Goal: Task Accomplishment & Management: Manage account settings

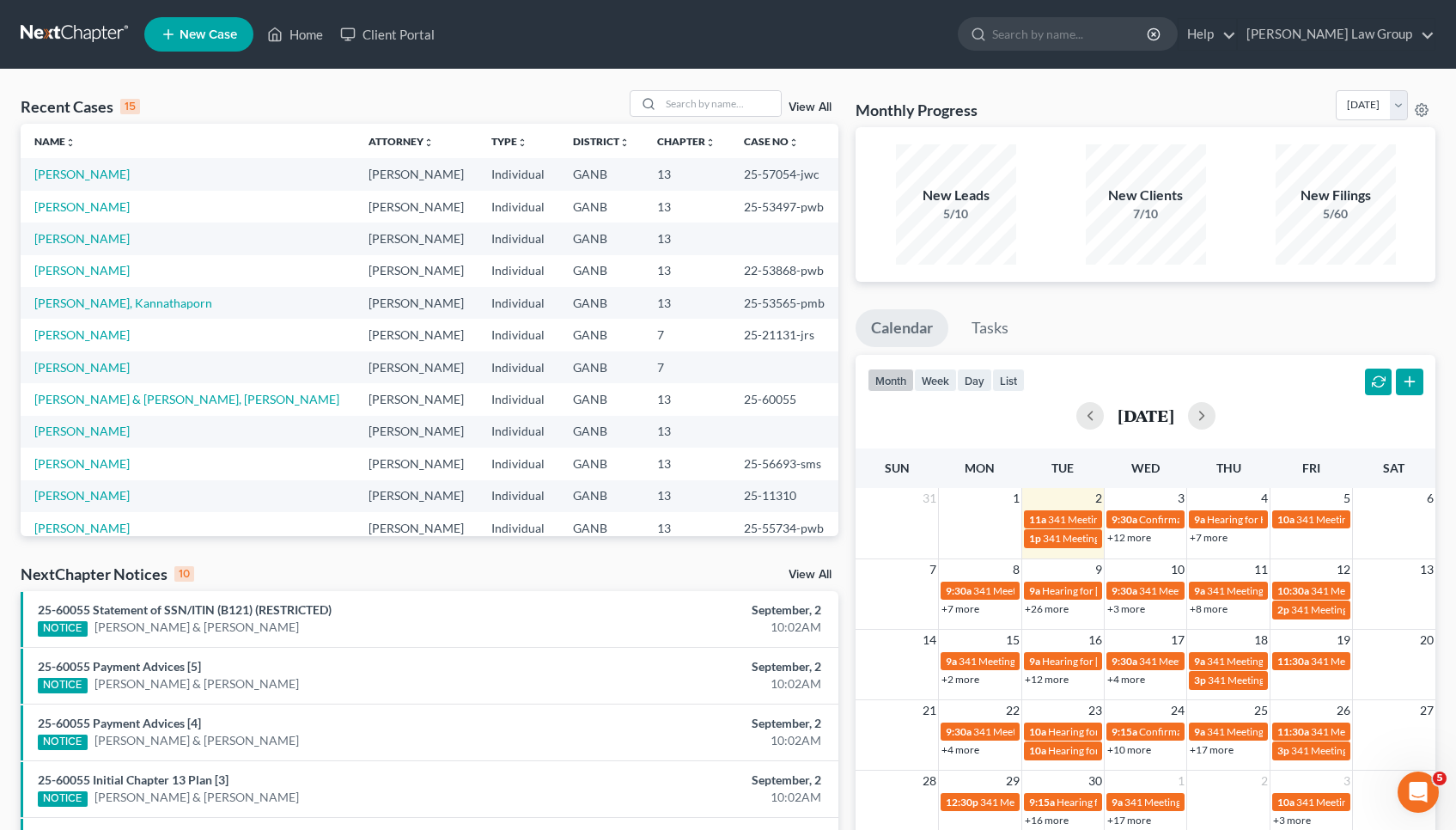
click at [729, 118] on div "Recent Cases 15 View All" at bounding box center [429, 107] width 818 height 34
click at [728, 112] on input "search" at bounding box center [721, 104] width 121 height 25
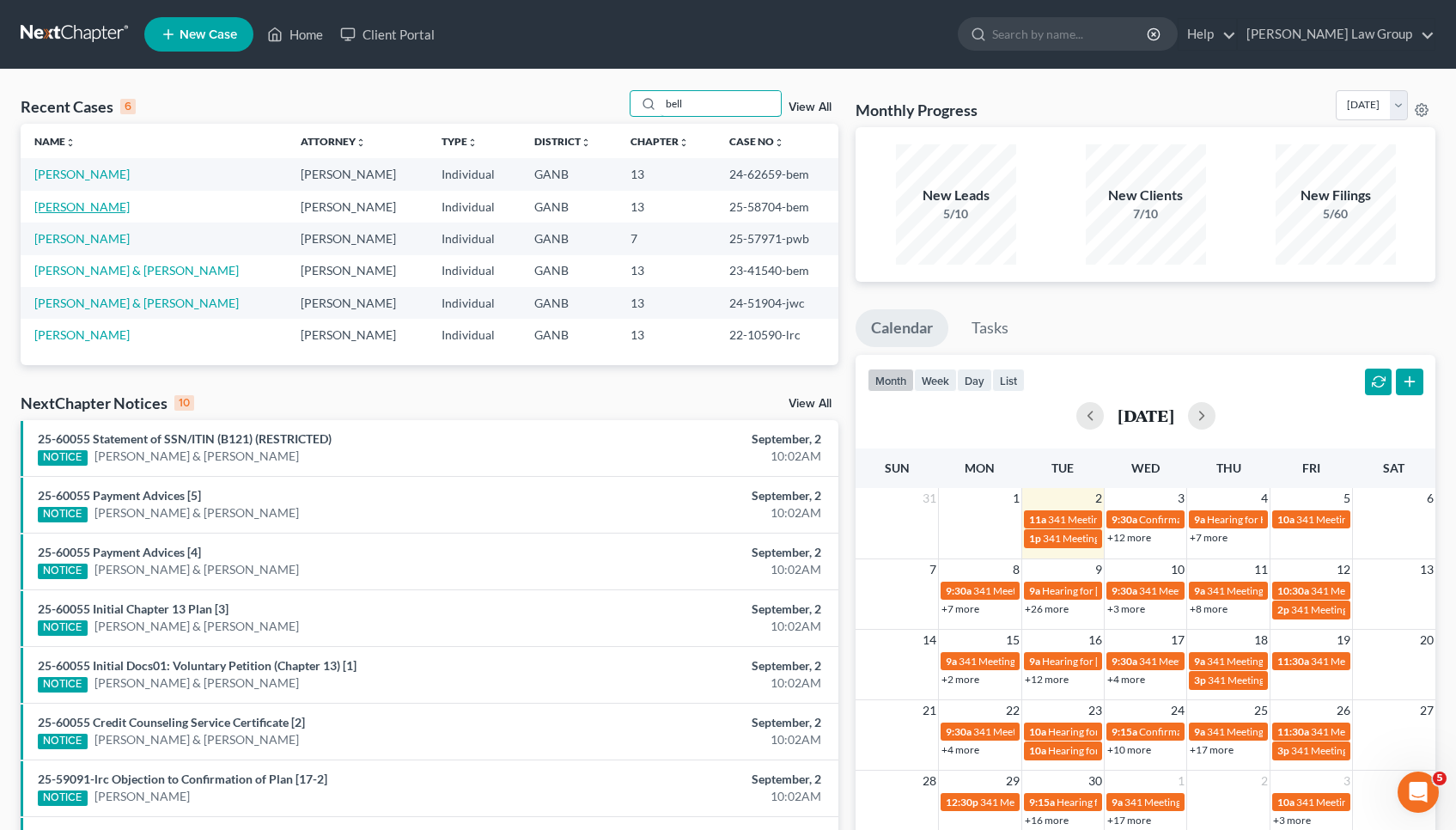
type input "bell"
click at [80, 202] on link "[PERSON_NAME]" at bounding box center [82, 207] width 95 height 14
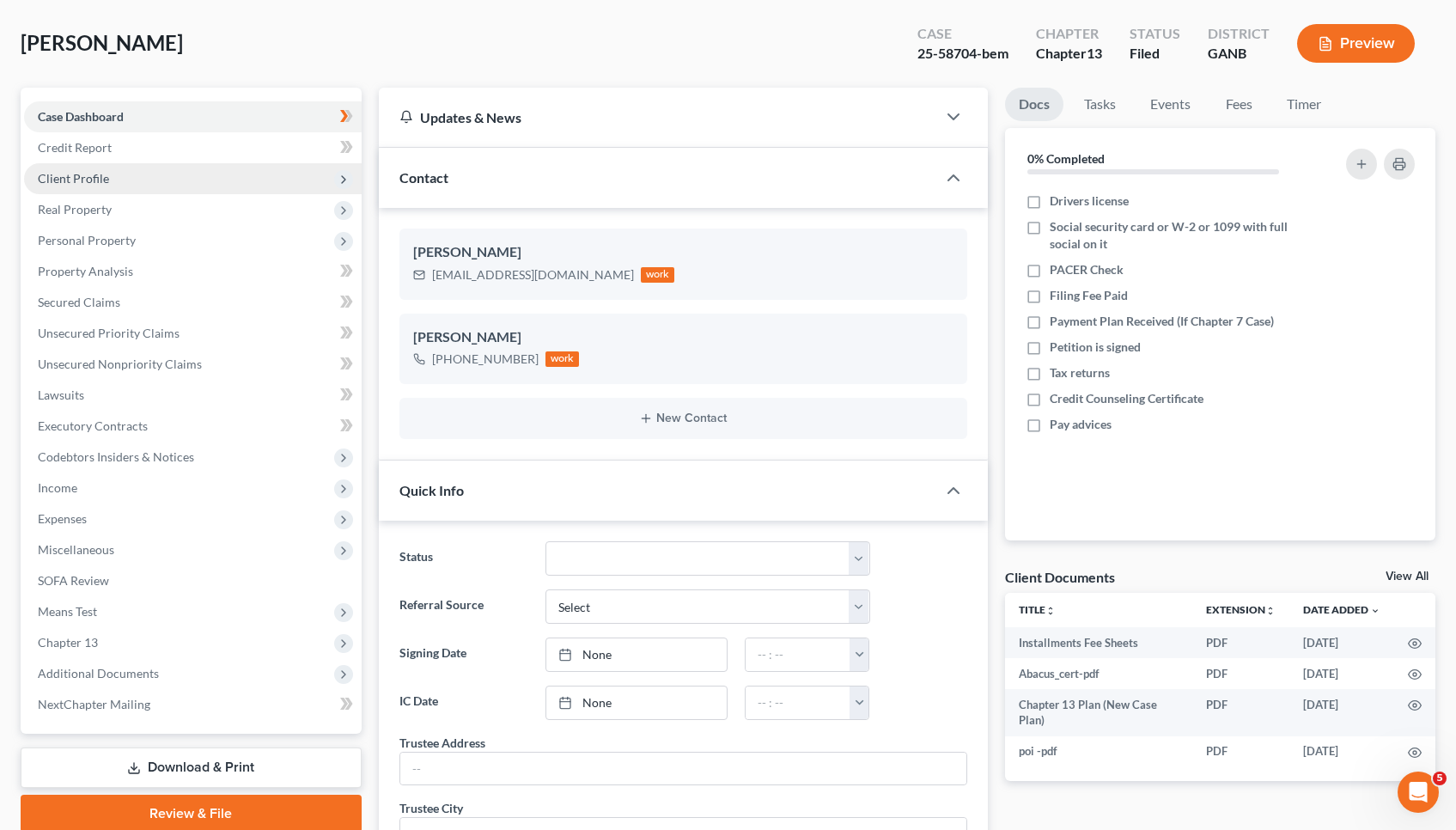
scroll to position [113, 0]
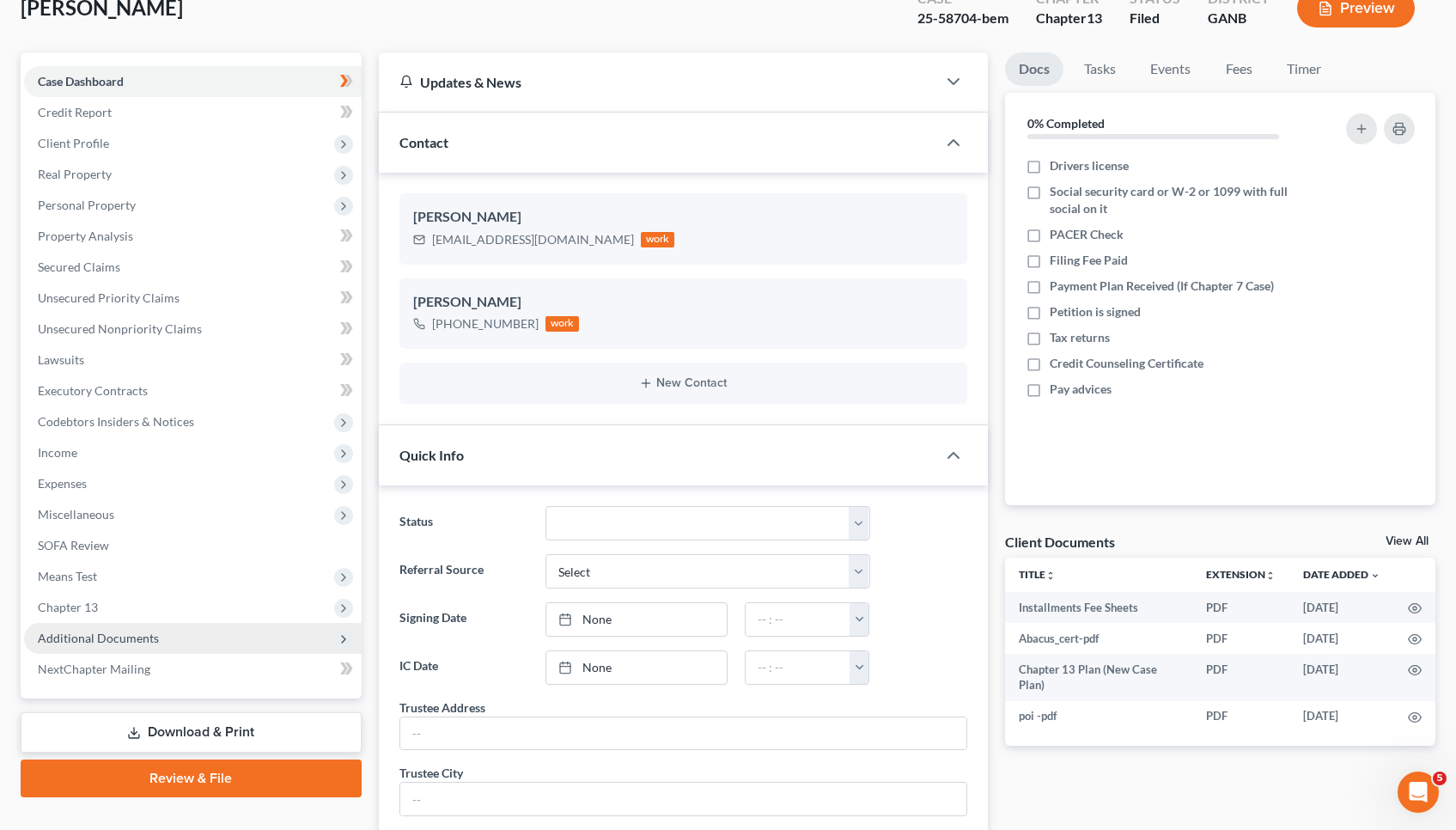
click at [127, 637] on span "Additional Documents" at bounding box center [98, 638] width 122 height 14
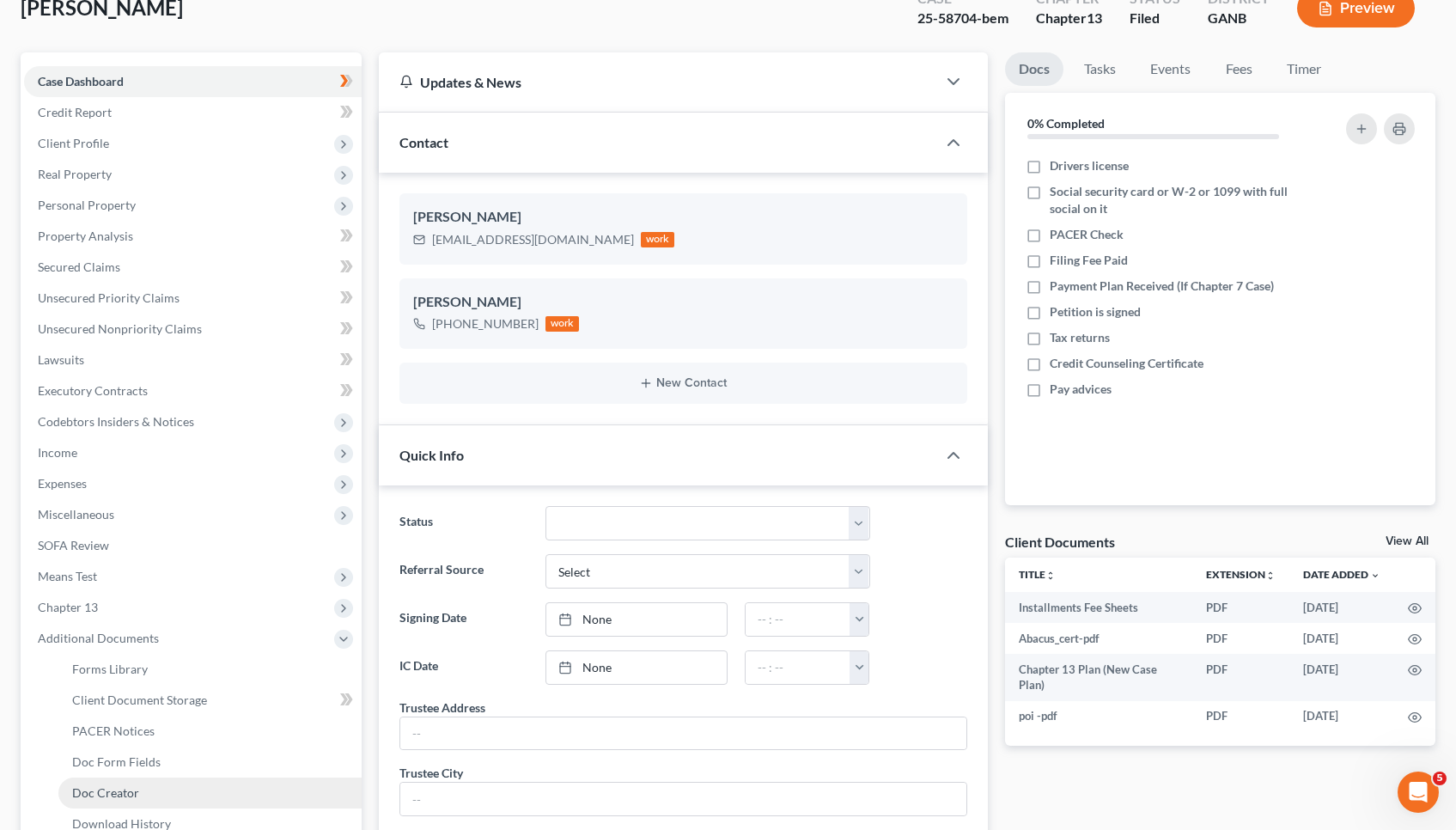
click at [130, 795] on span "Doc Creator" at bounding box center [106, 793] width 67 height 14
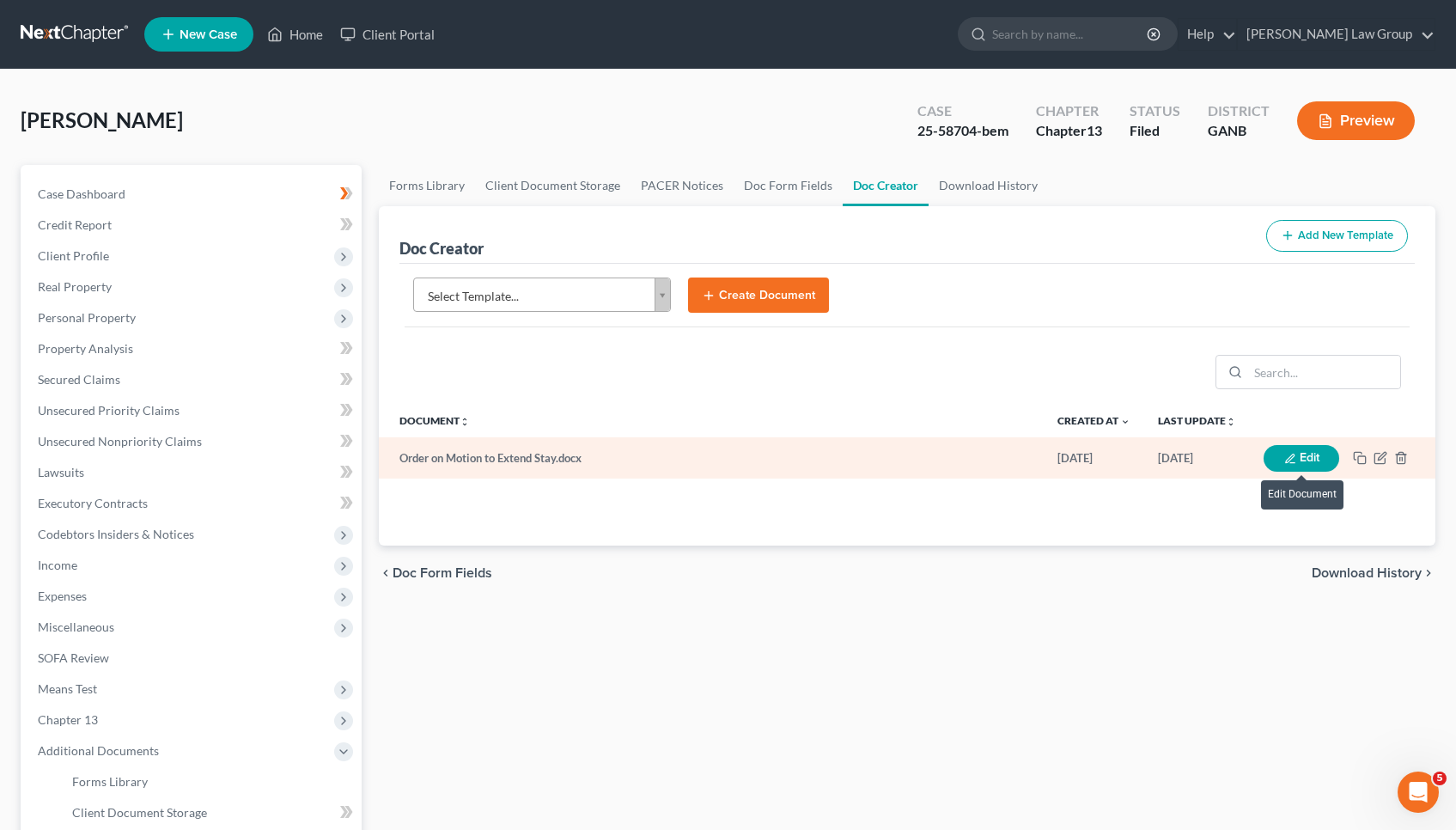
click at [1322, 456] on button "Edit" at bounding box center [1301, 459] width 75 height 27
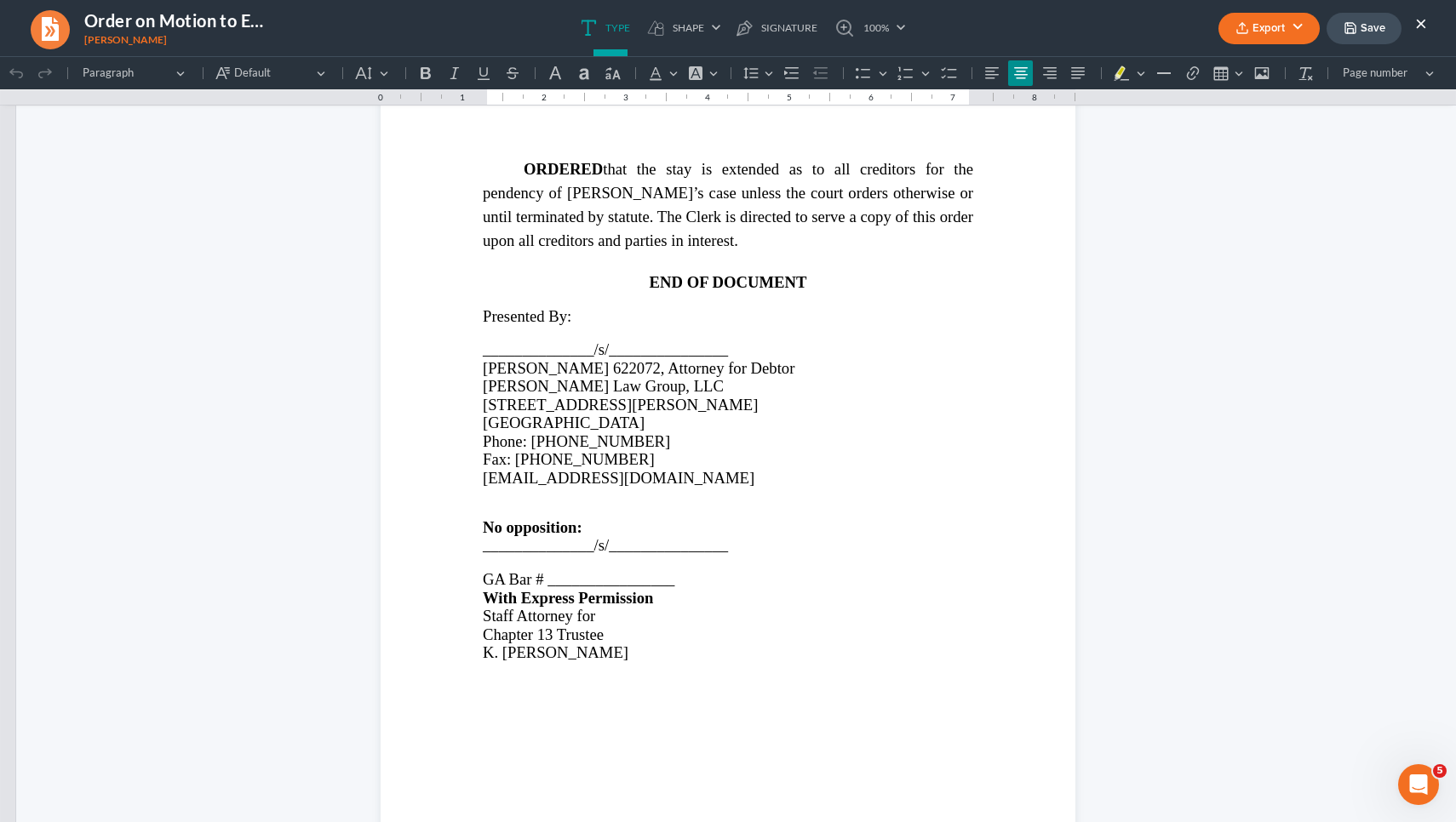
scroll to position [1038, 0]
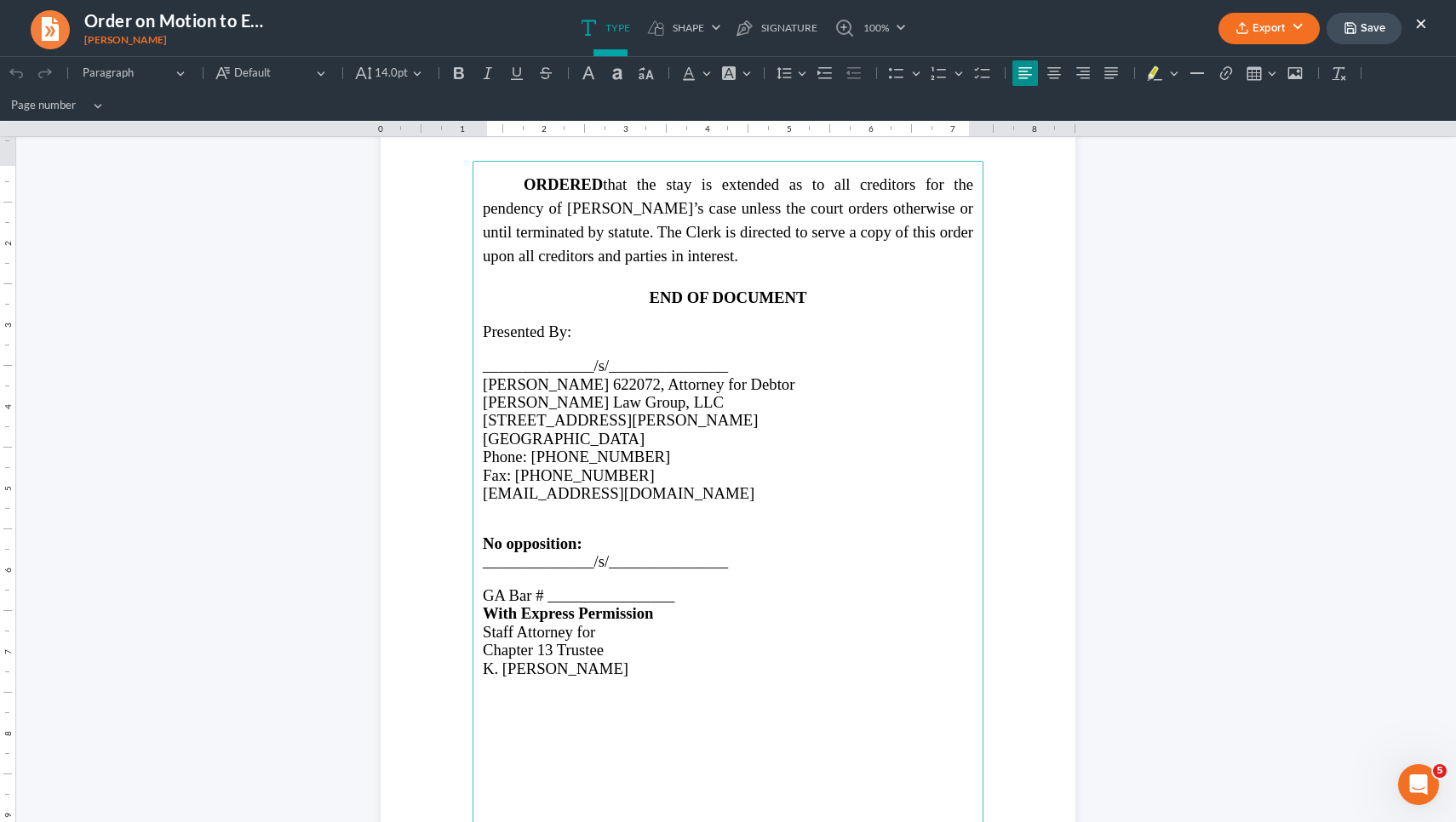
click at [599, 586] on span "GA Bar # ________________" at bounding box center [579, 595] width 192 height 18
click at [538, 571] on p "Rich Text Editor, page-1-main" at bounding box center [728, 578] width 491 height 15
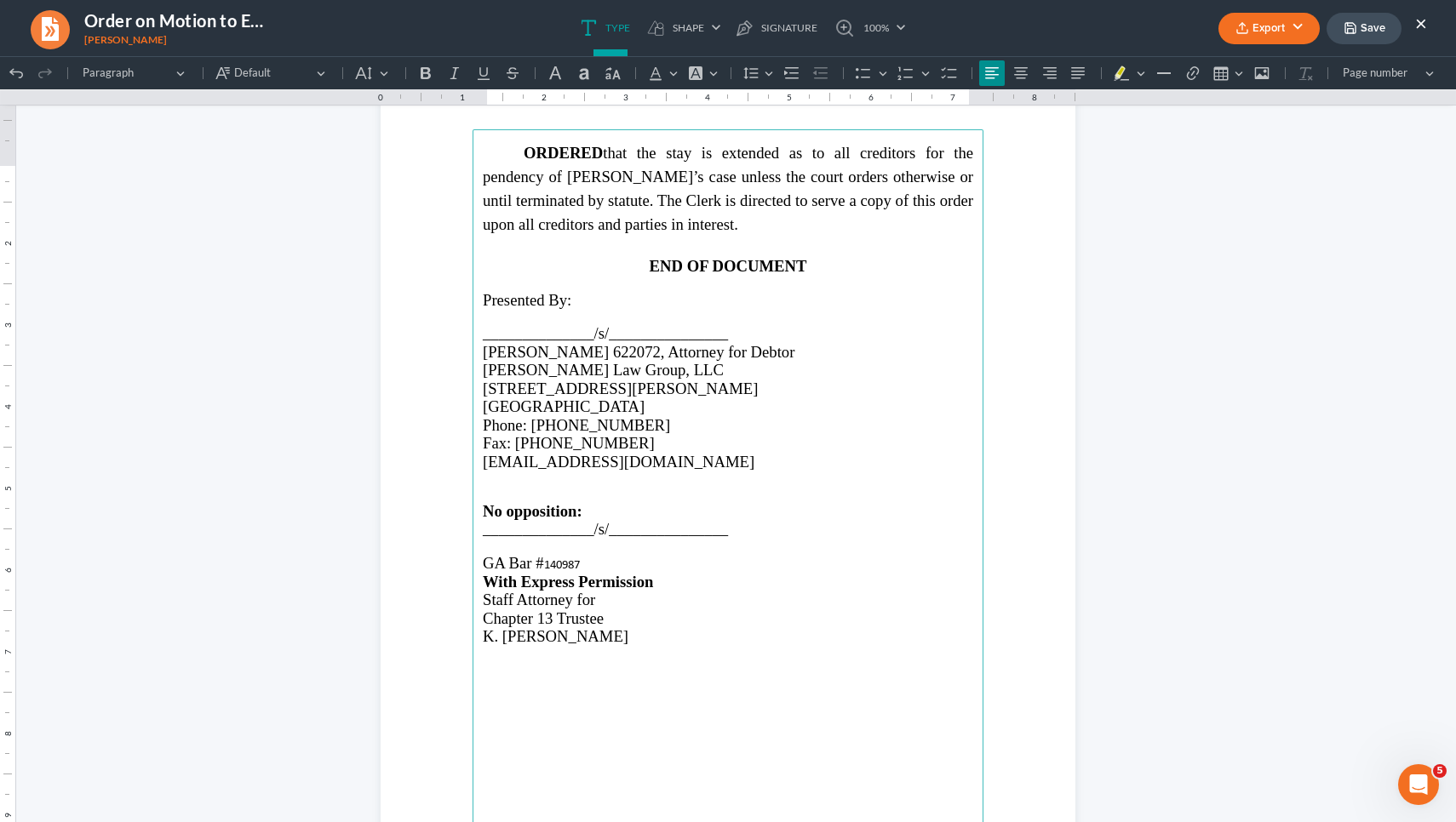
click at [517, 554] on p "Rich Text Editor, page-1-main" at bounding box center [728, 546] width 491 height 15
click at [557, 554] on p "Rich Text Editor, page-1-main" at bounding box center [728, 546] width 491 height 15
click at [736, 538] on p "______________/s/_______________" at bounding box center [728, 529] width 491 height 18
click at [586, 586] on span "GA Bar # ________________" at bounding box center [579, 578] width 192 height 18
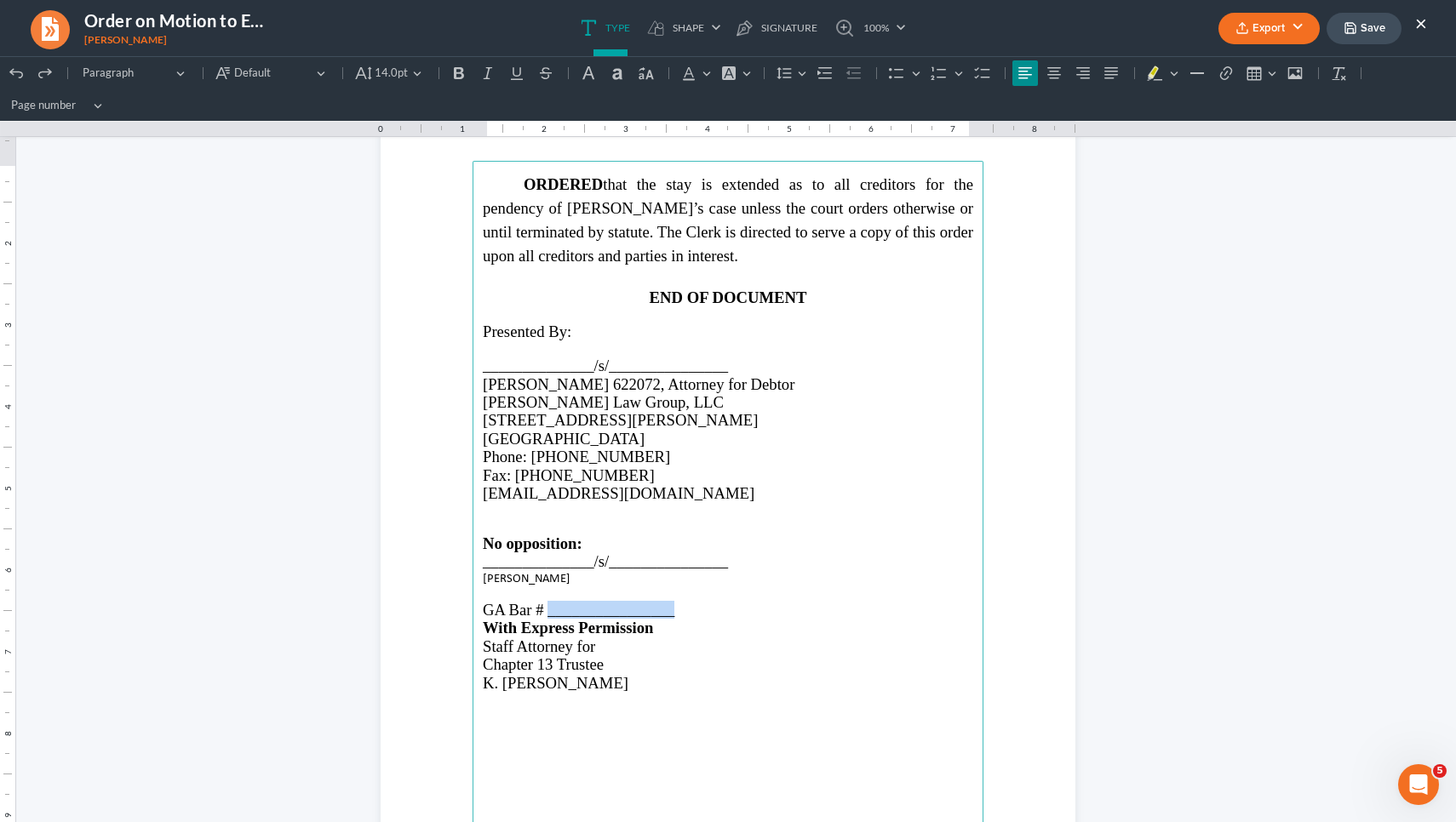
click at [586, 601] on span "GA Bar # ________________" at bounding box center [579, 610] width 192 height 18
drag, startPoint x: 581, startPoint y: 601, endPoint x: 542, endPoint y: 600, distance: 39.0
click at [542, 601] on p "GA Bar # 140987" at bounding box center [728, 610] width 491 height 18
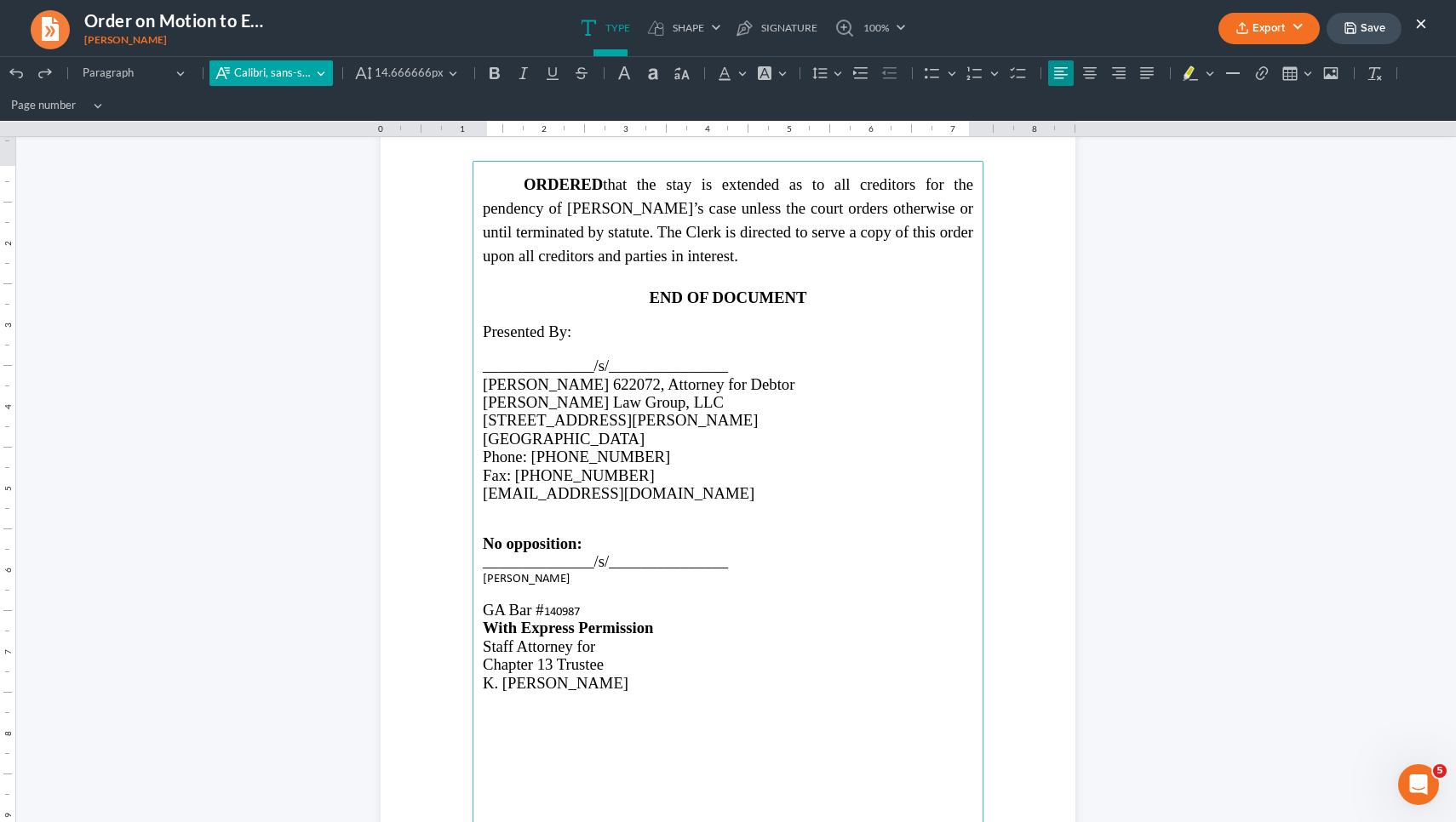
click at [311, 72] on button "Calibri, sans-serif Calibri, sans-serif" at bounding box center [270, 73] width 122 height 25
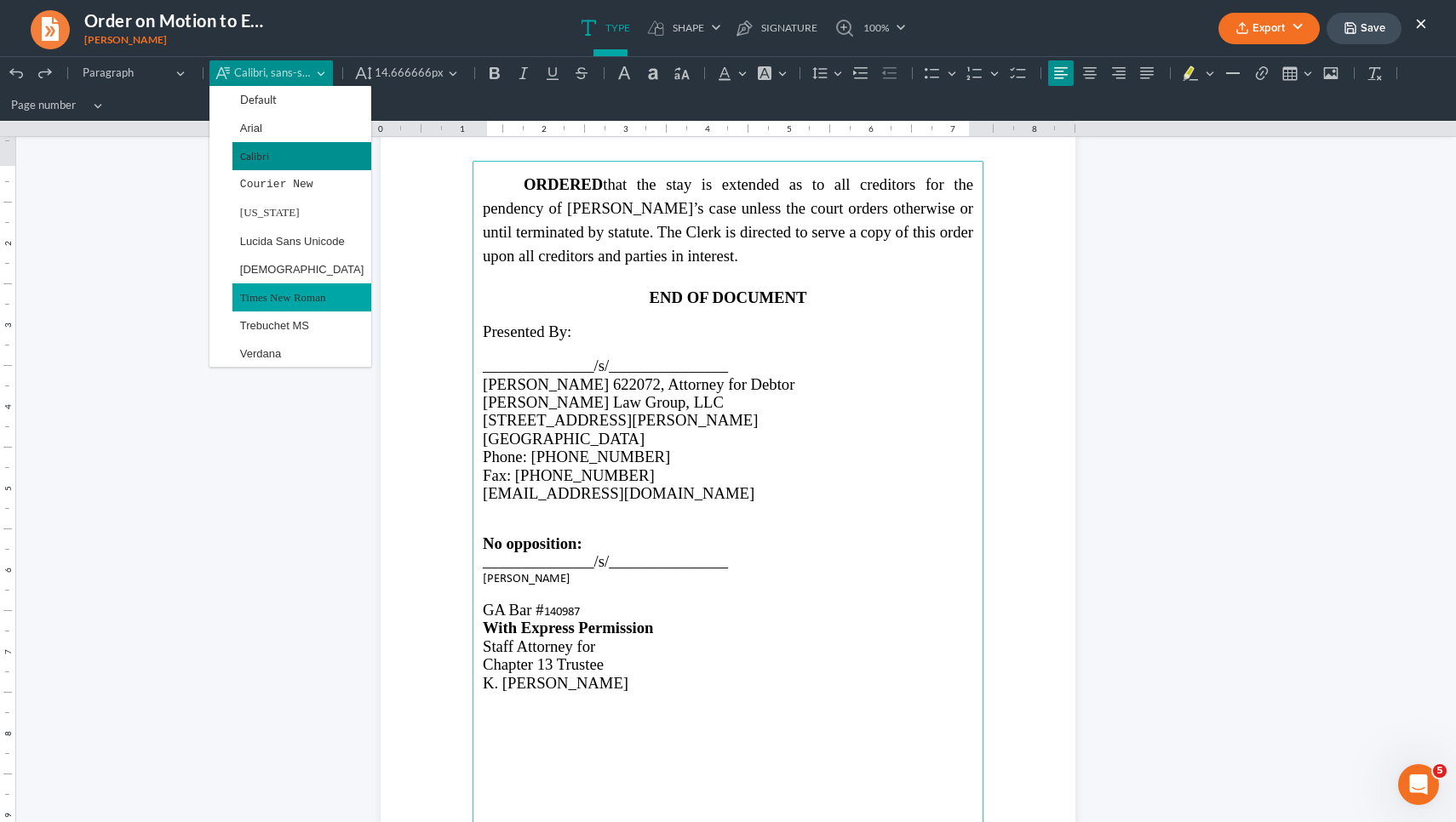
click at [289, 297] on span "Times New Roman" at bounding box center [283, 297] width 86 height 19
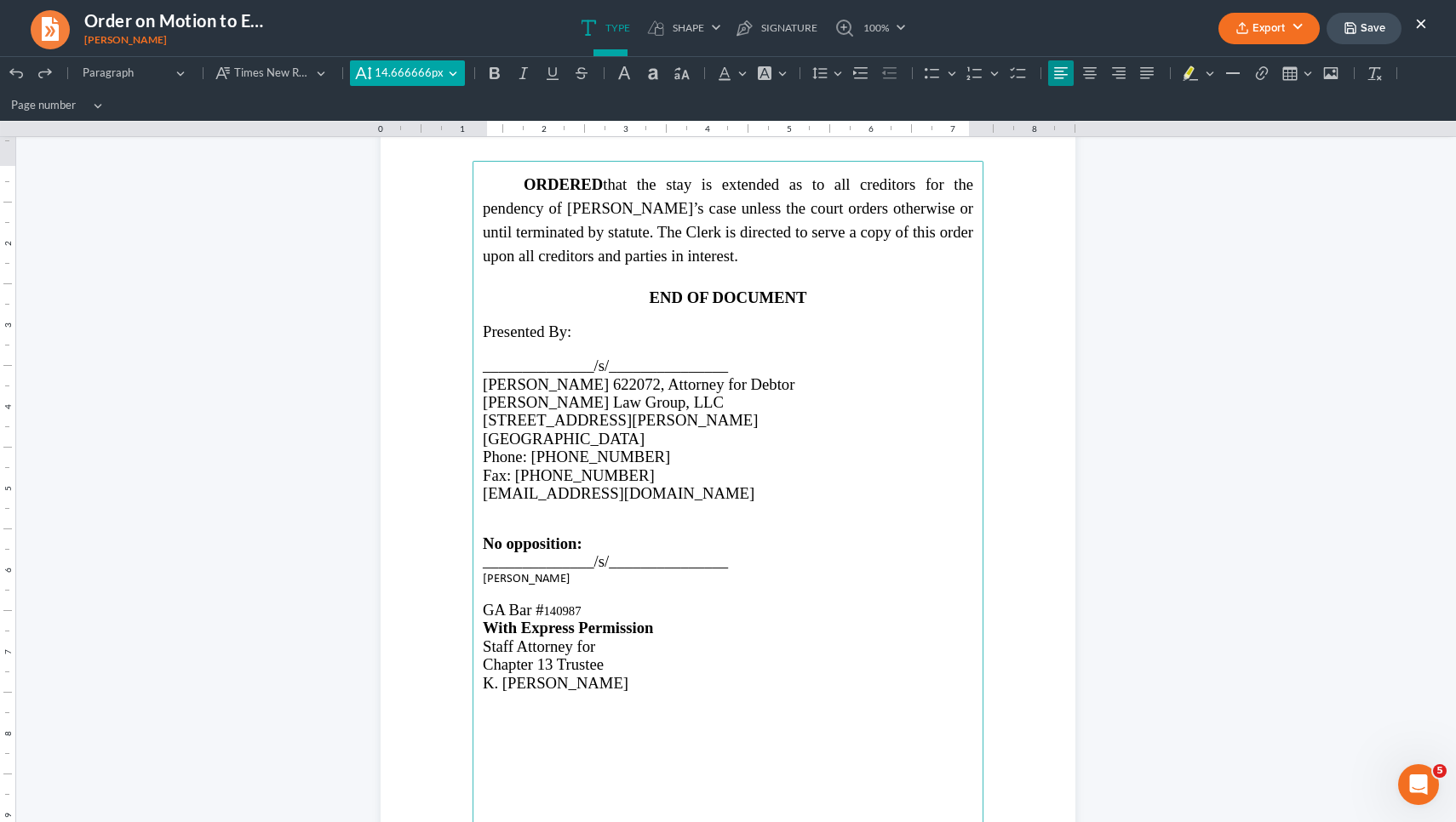
click at [393, 69] on span "14.666666px" at bounding box center [409, 73] width 69 height 17
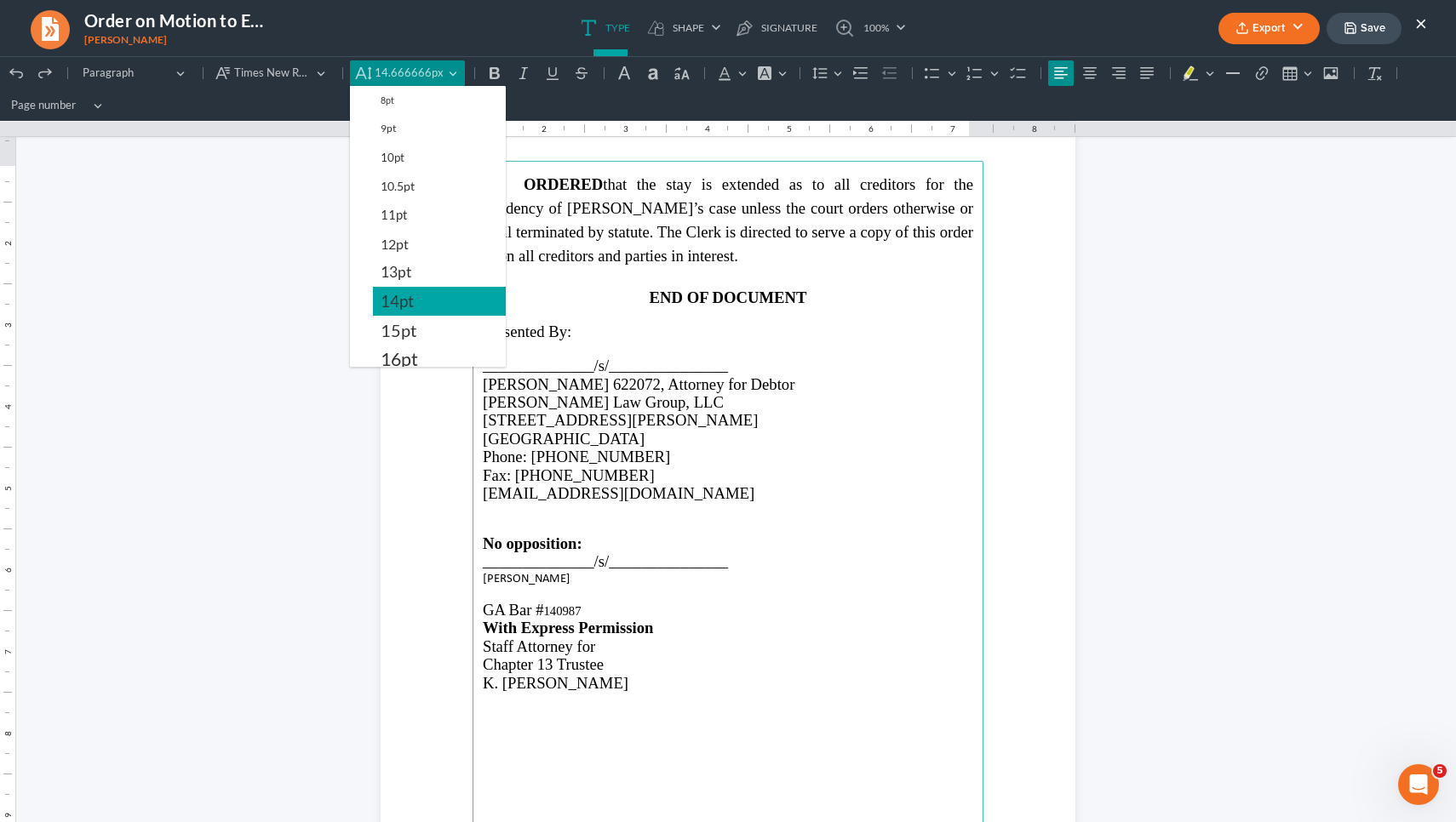
click at [412, 308] on span "14pt" at bounding box center [397, 301] width 33 height 20
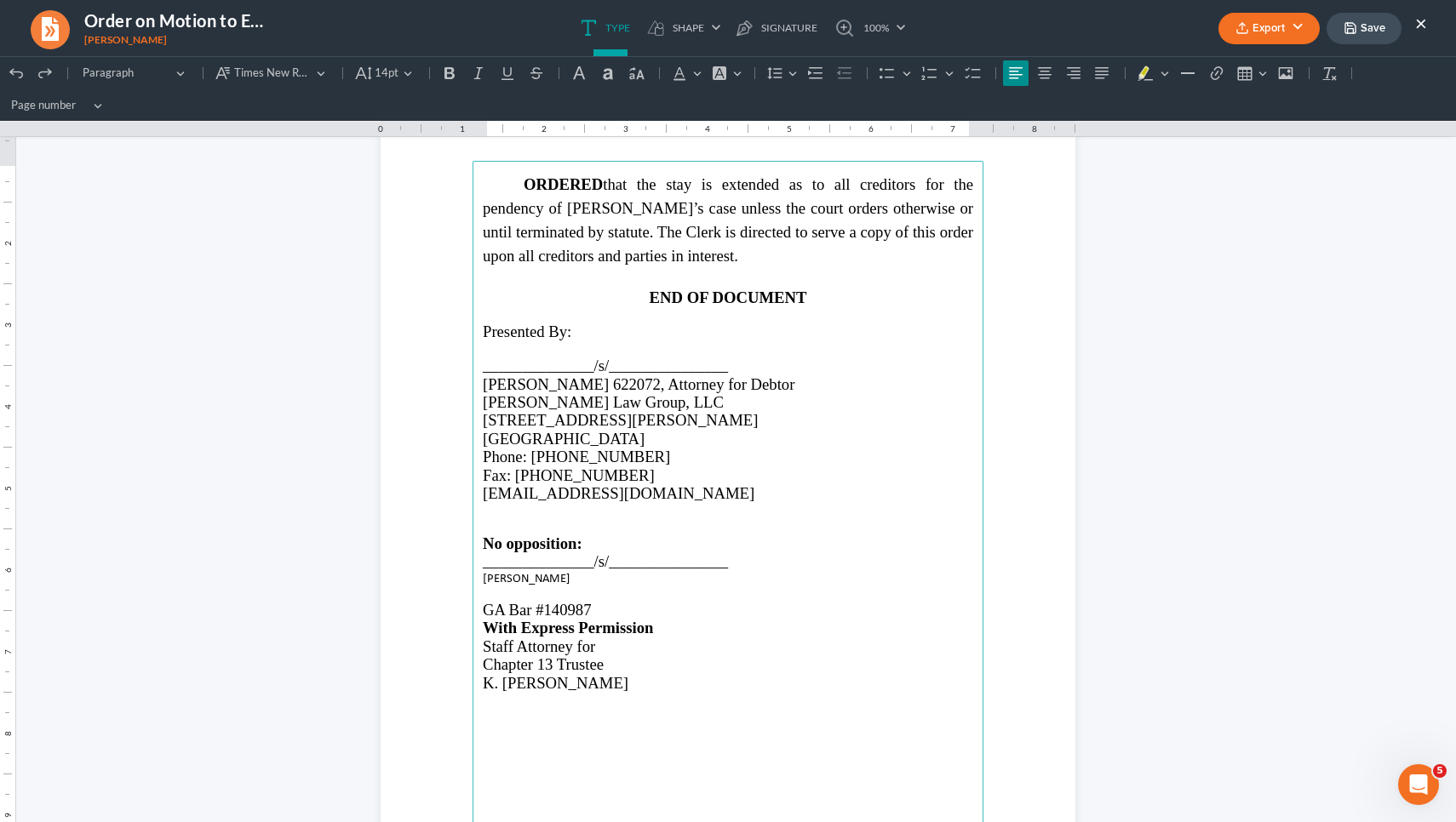
click at [529, 585] on p "Rich Text Editor, page-1-main" at bounding box center [728, 592] width 491 height 15
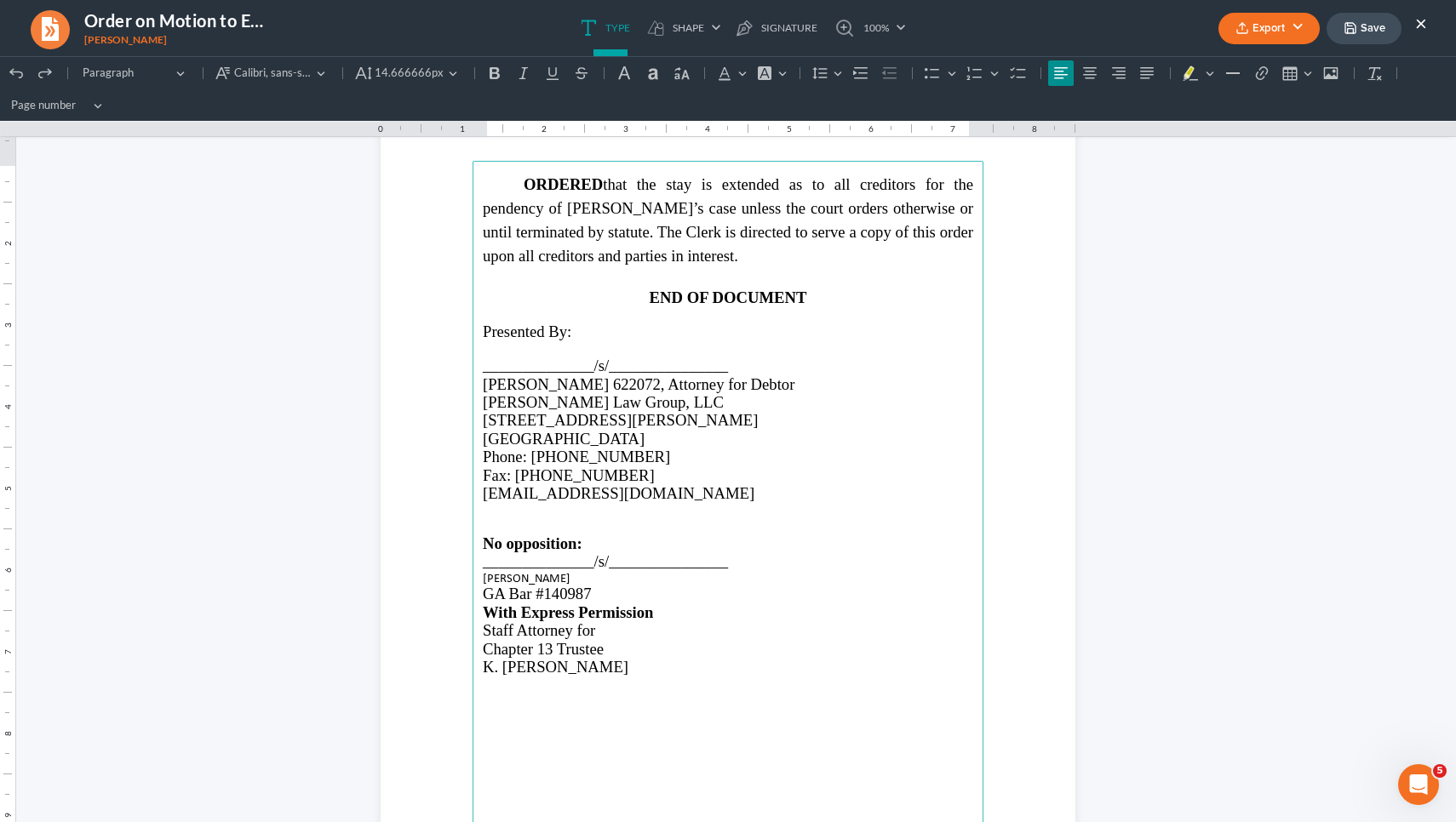
click at [526, 570] on span "[PERSON_NAME]" at bounding box center [527, 578] width 88 height 16
click at [302, 69] on span "Calibri, sans-serif" at bounding box center [273, 73] width 77 height 17
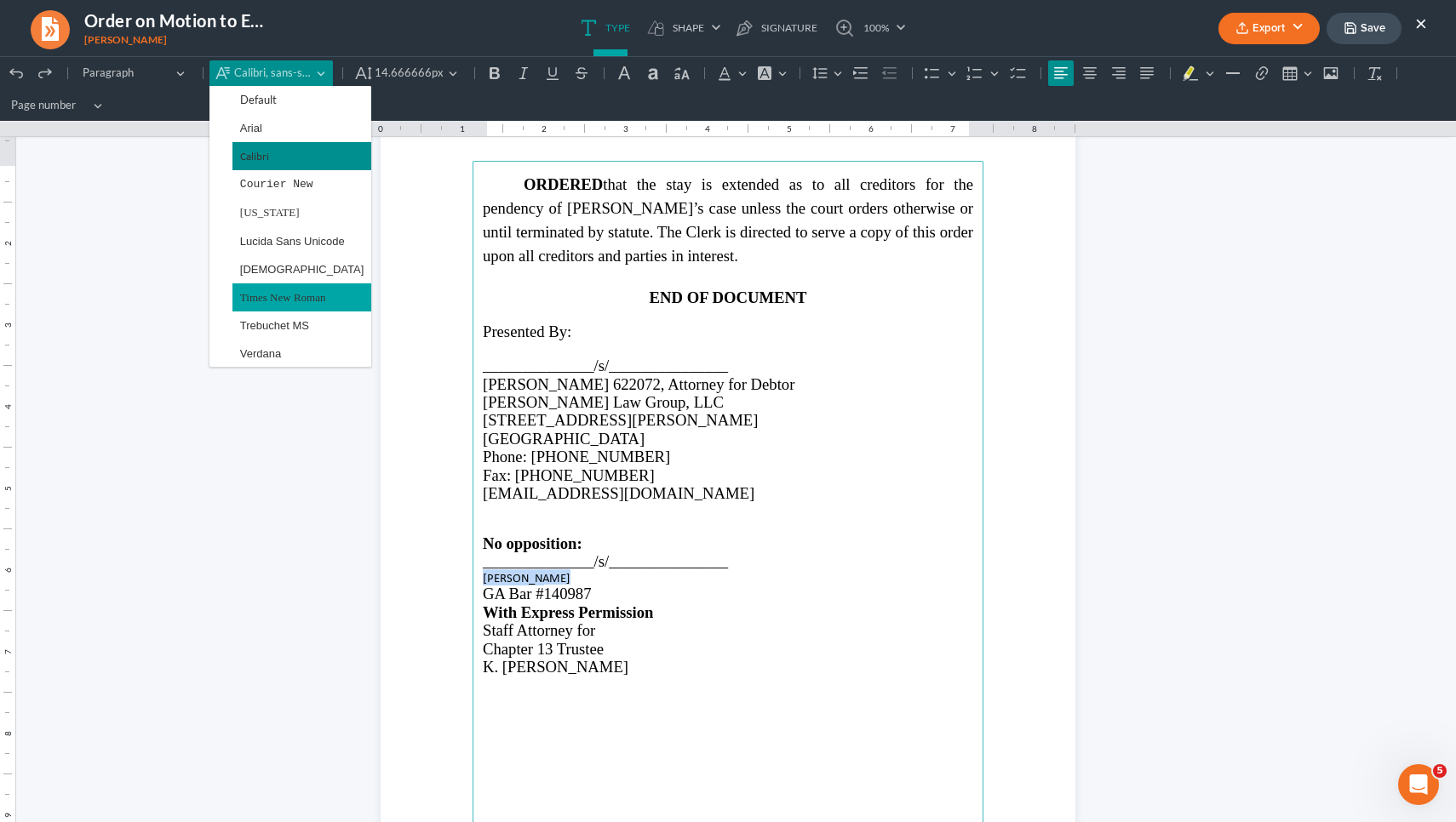
click at [287, 295] on span "Times New Roman" at bounding box center [283, 297] width 86 height 19
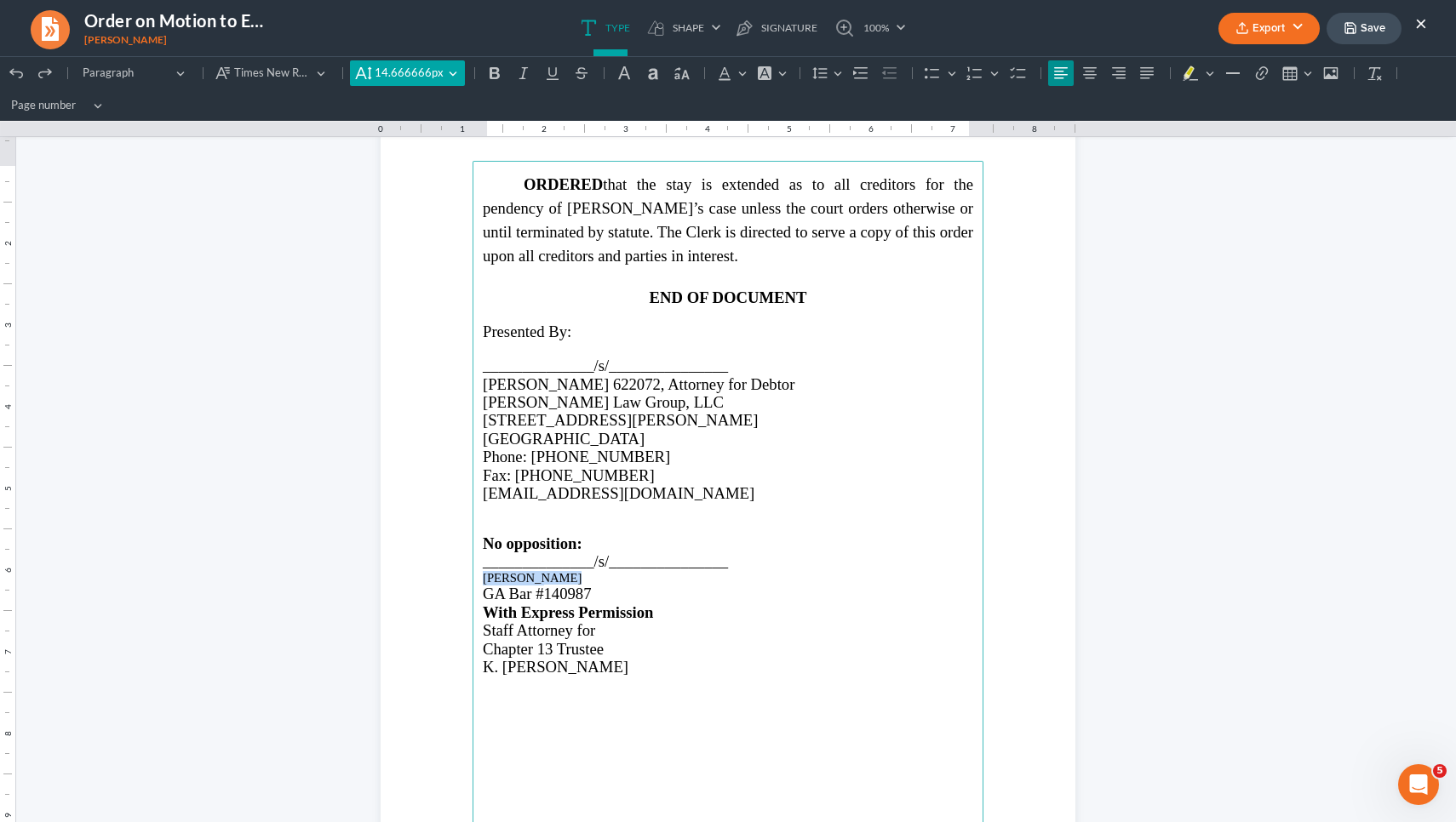
click at [418, 70] on span "14.666666px" at bounding box center [409, 73] width 69 height 17
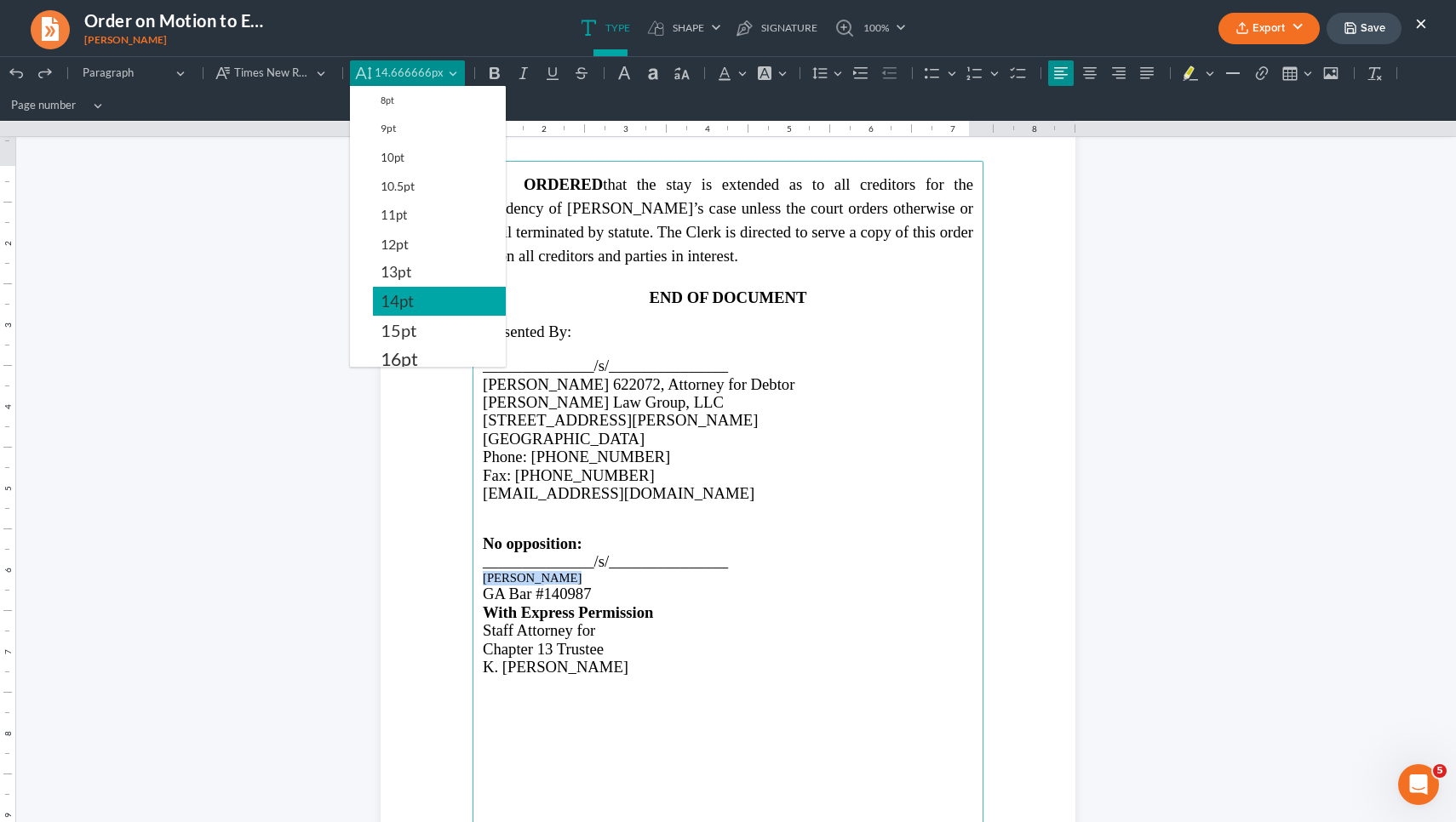
click at [413, 309] on span "14pt" at bounding box center [397, 301] width 33 height 20
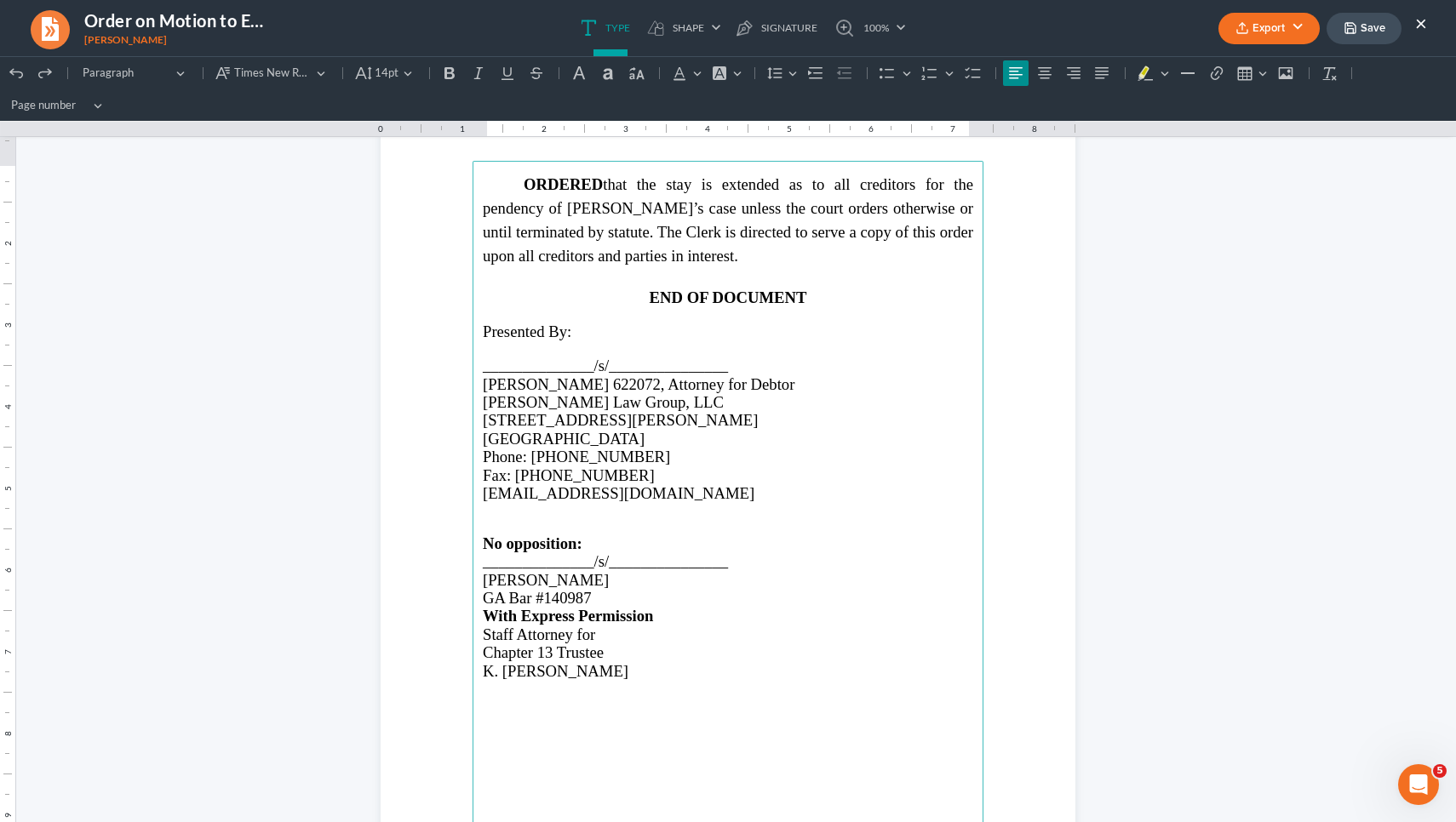
click at [867, 517] on p "Rich Text Editor, page-1-main" at bounding box center [728, 519] width 491 height 32
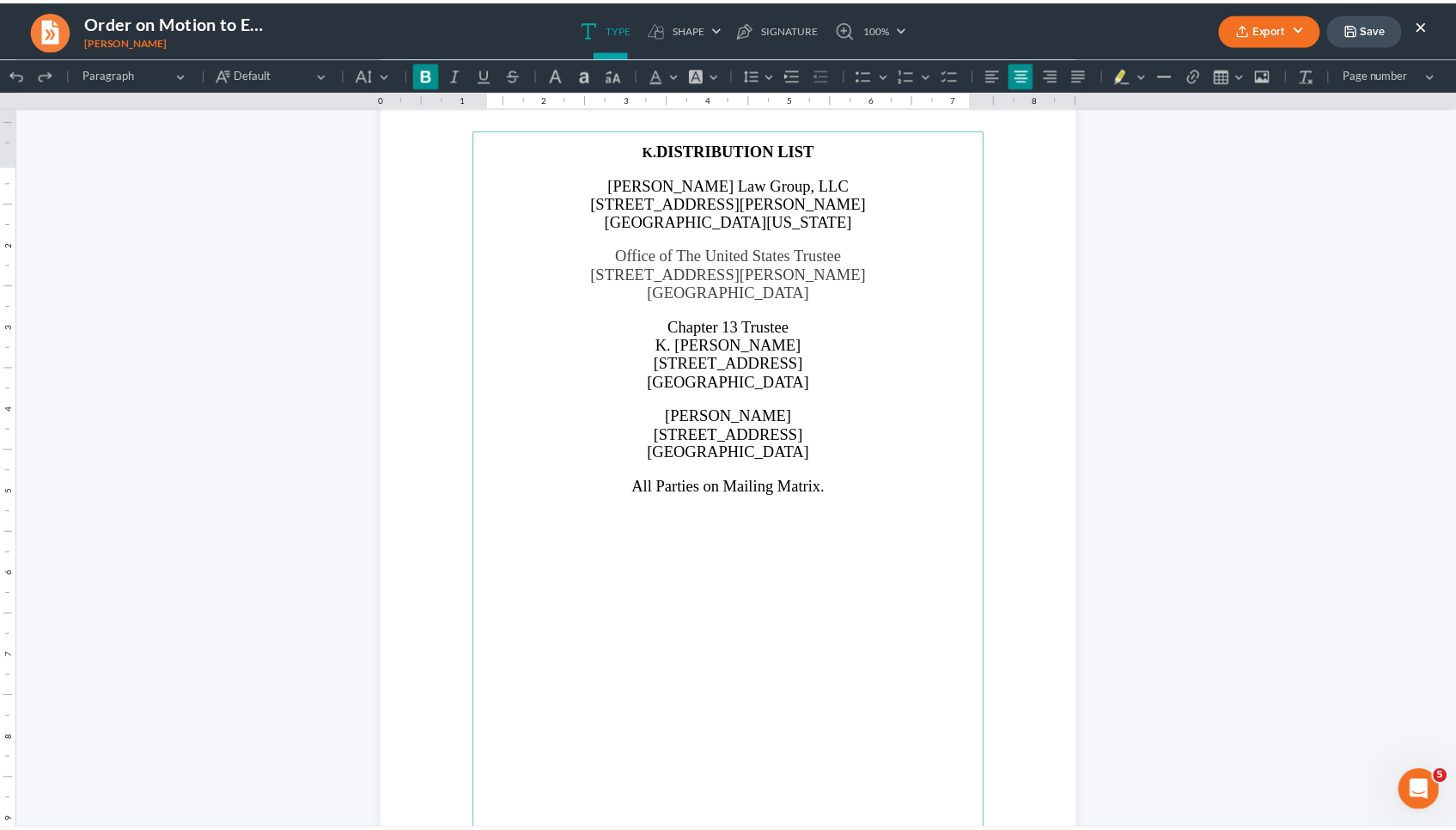
scroll to position [2004, 0]
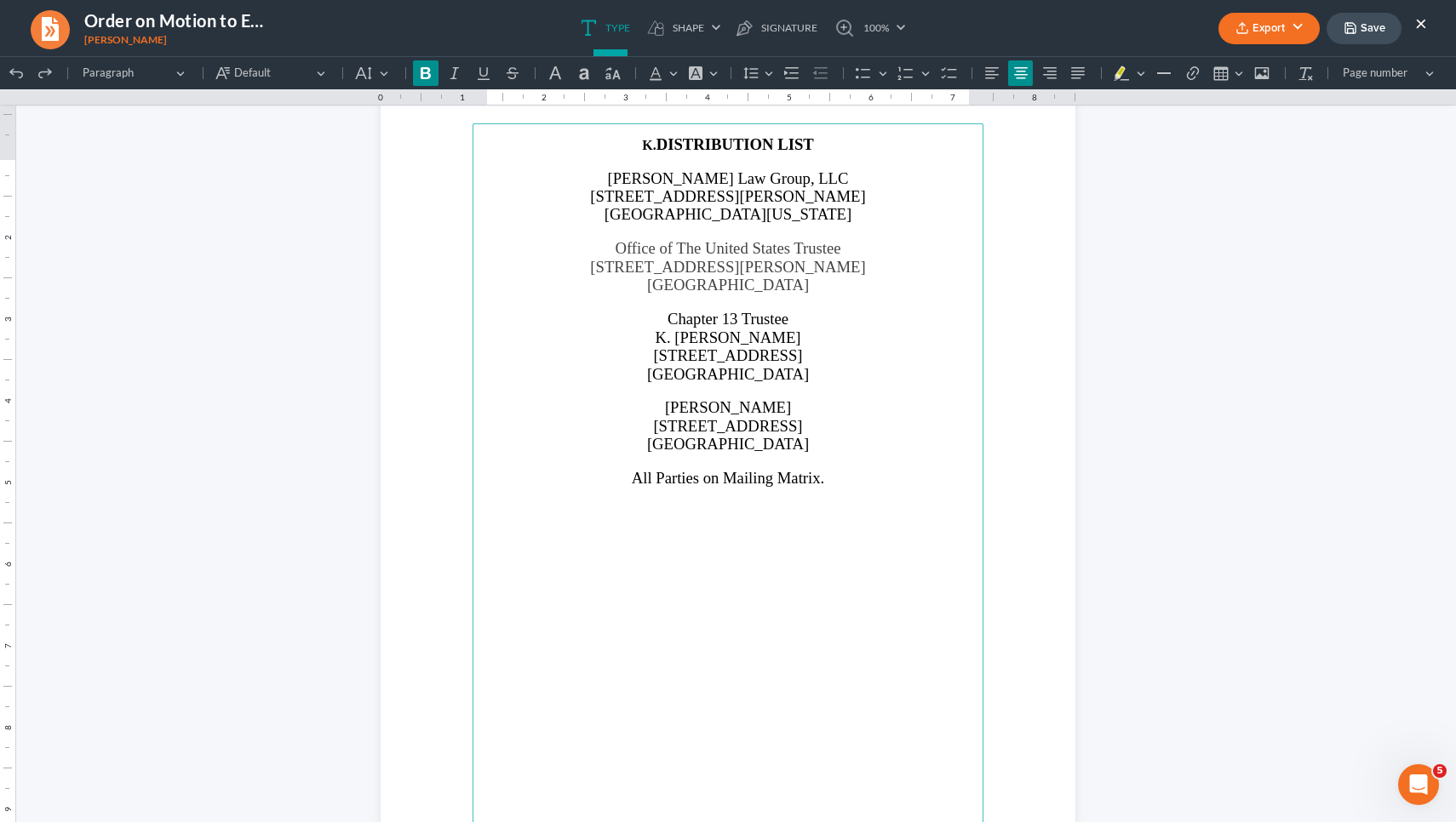
click at [1352, 29] on polyline "button" at bounding box center [1350, 31] width 6 height 4
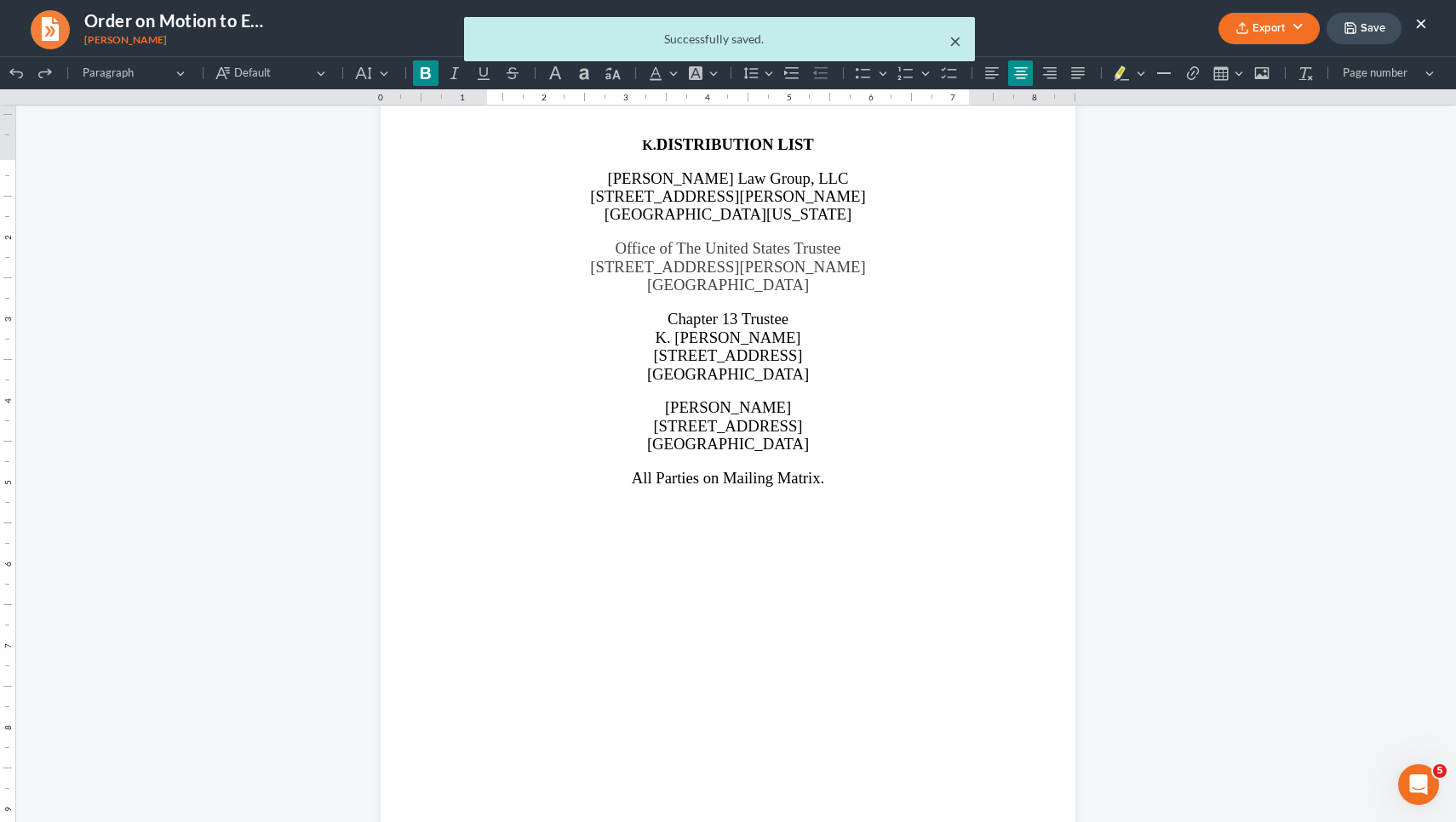
click at [956, 40] on button "×" at bounding box center [955, 40] width 12 height 20
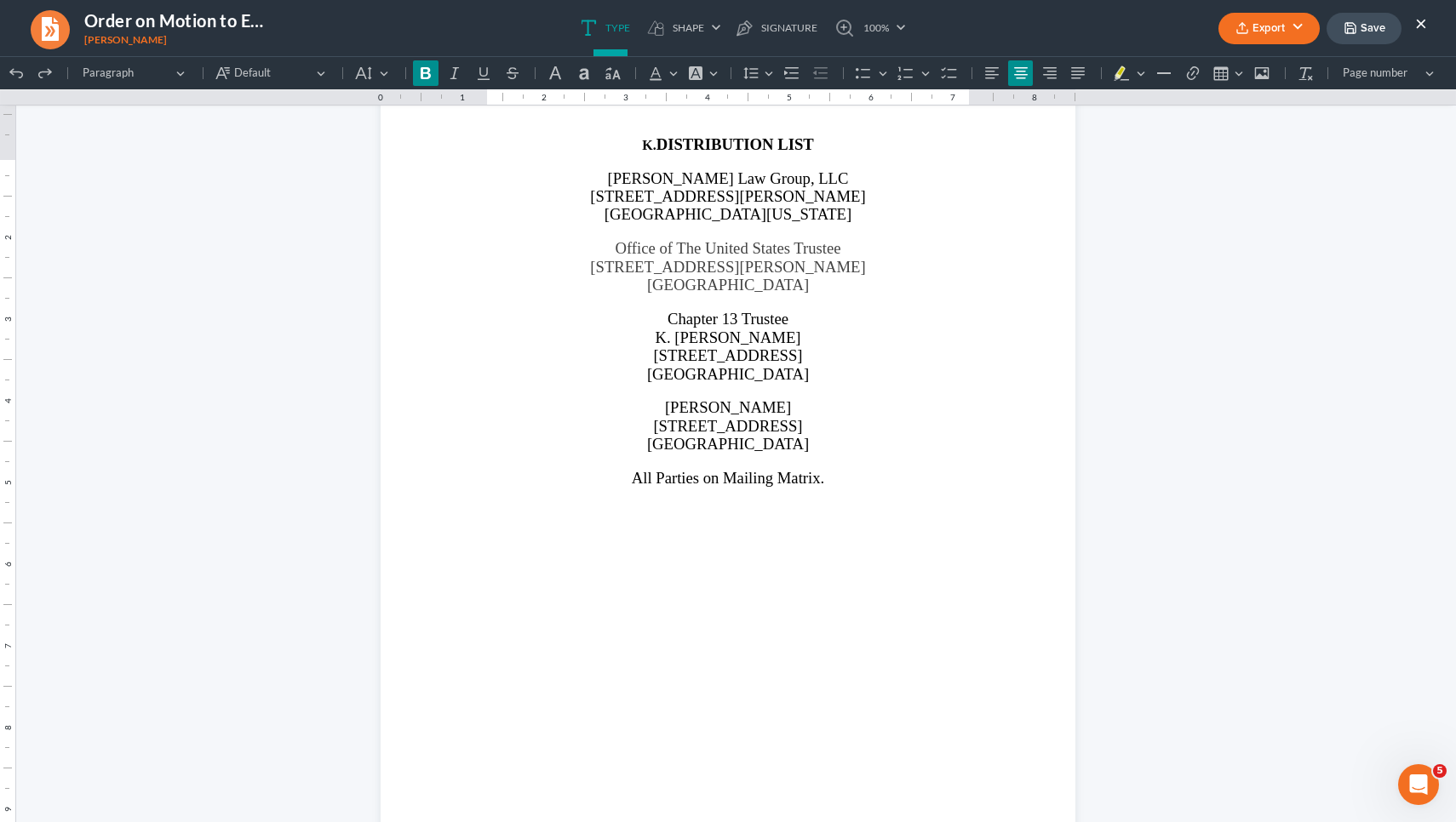
click at [1234, 35] on button "Export" at bounding box center [1268, 29] width 101 height 32
click at [1234, 62] on link "PDF" at bounding box center [1267, 68] width 132 height 29
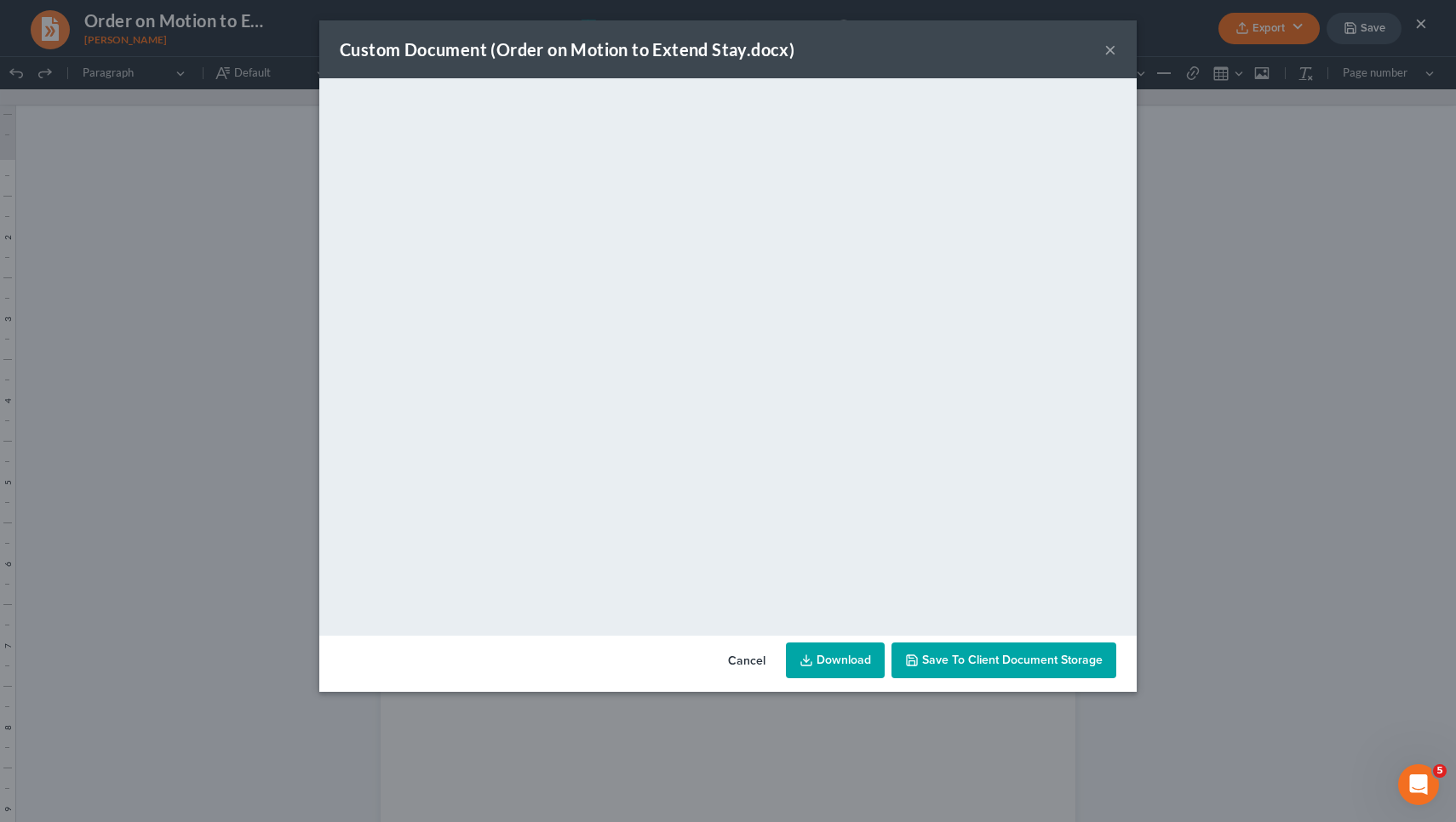
click at [1112, 51] on button "×" at bounding box center [1110, 49] width 12 height 20
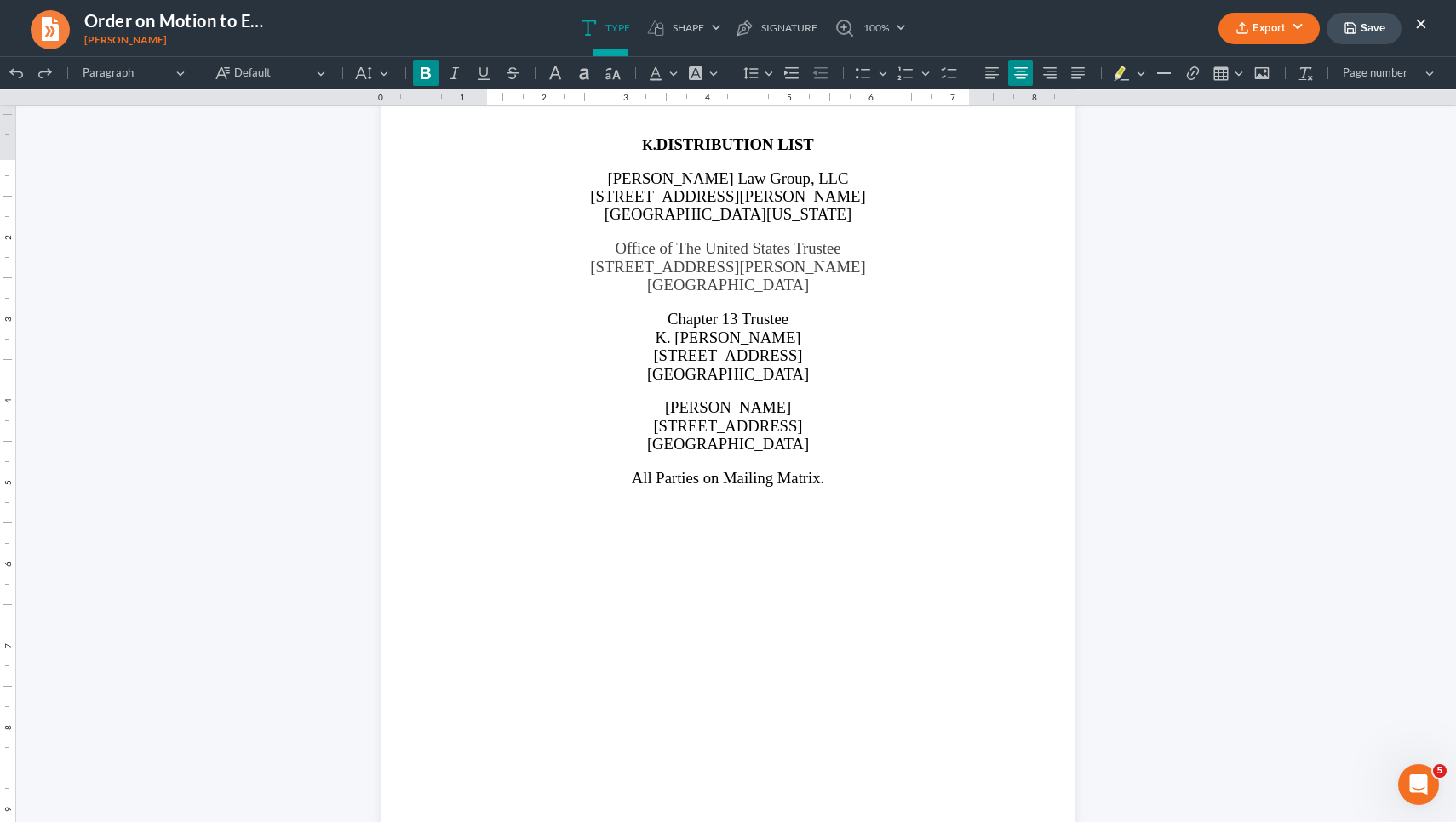
click at [1423, 18] on button "×" at bounding box center [1421, 23] width 12 height 20
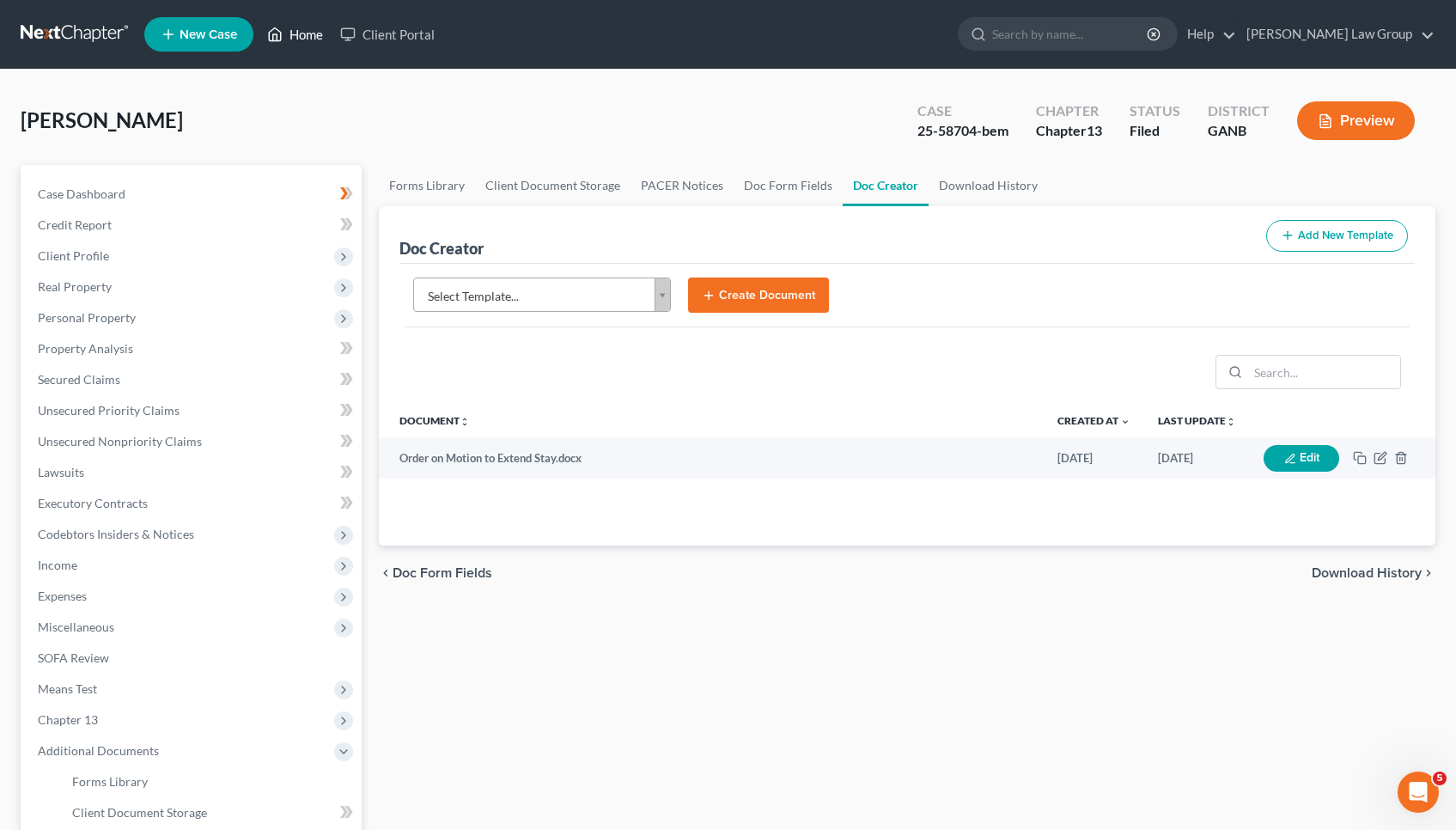
click at [295, 35] on link "Home" at bounding box center [295, 34] width 73 height 31
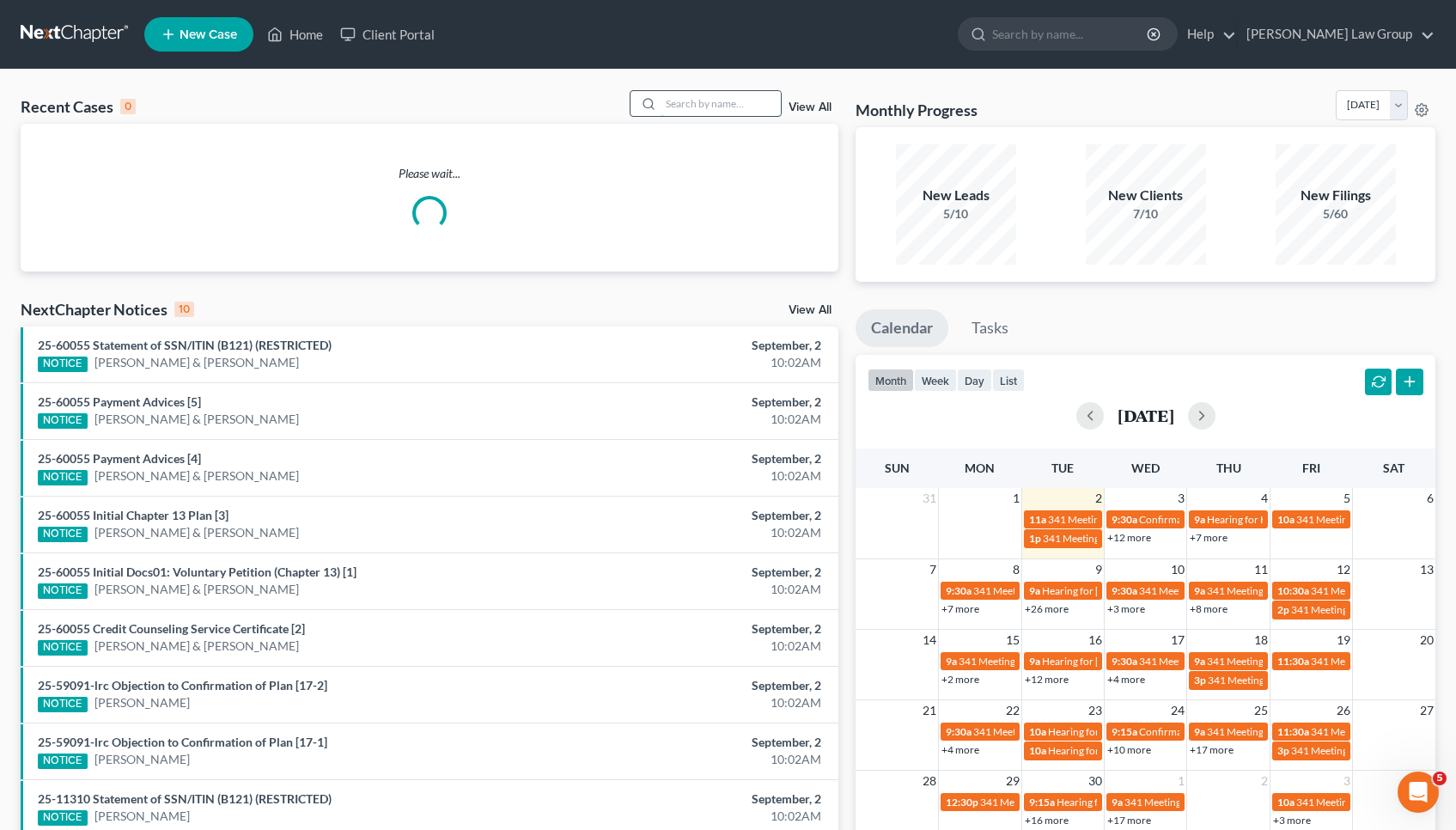
click at [702, 102] on input "search" at bounding box center [721, 104] width 121 height 25
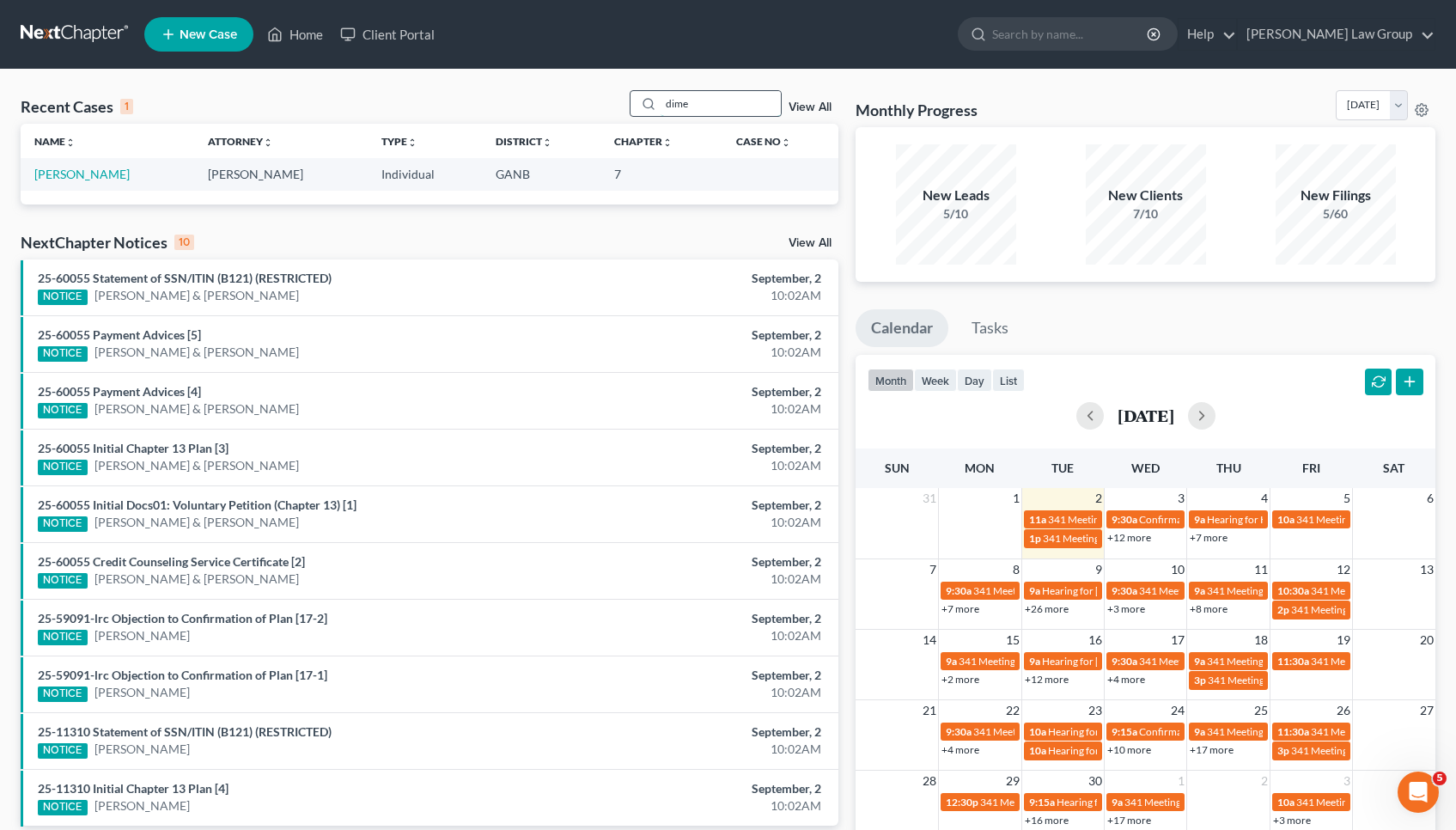
type input "dime"
drag, startPoint x: 651, startPoint y: 116, endPoint x: 73, endPoint y: 167, distance: 580.2
click at [73, 167] on link "[PERSON_NAME]" at bounding box center [82, 174] width 95 height 14
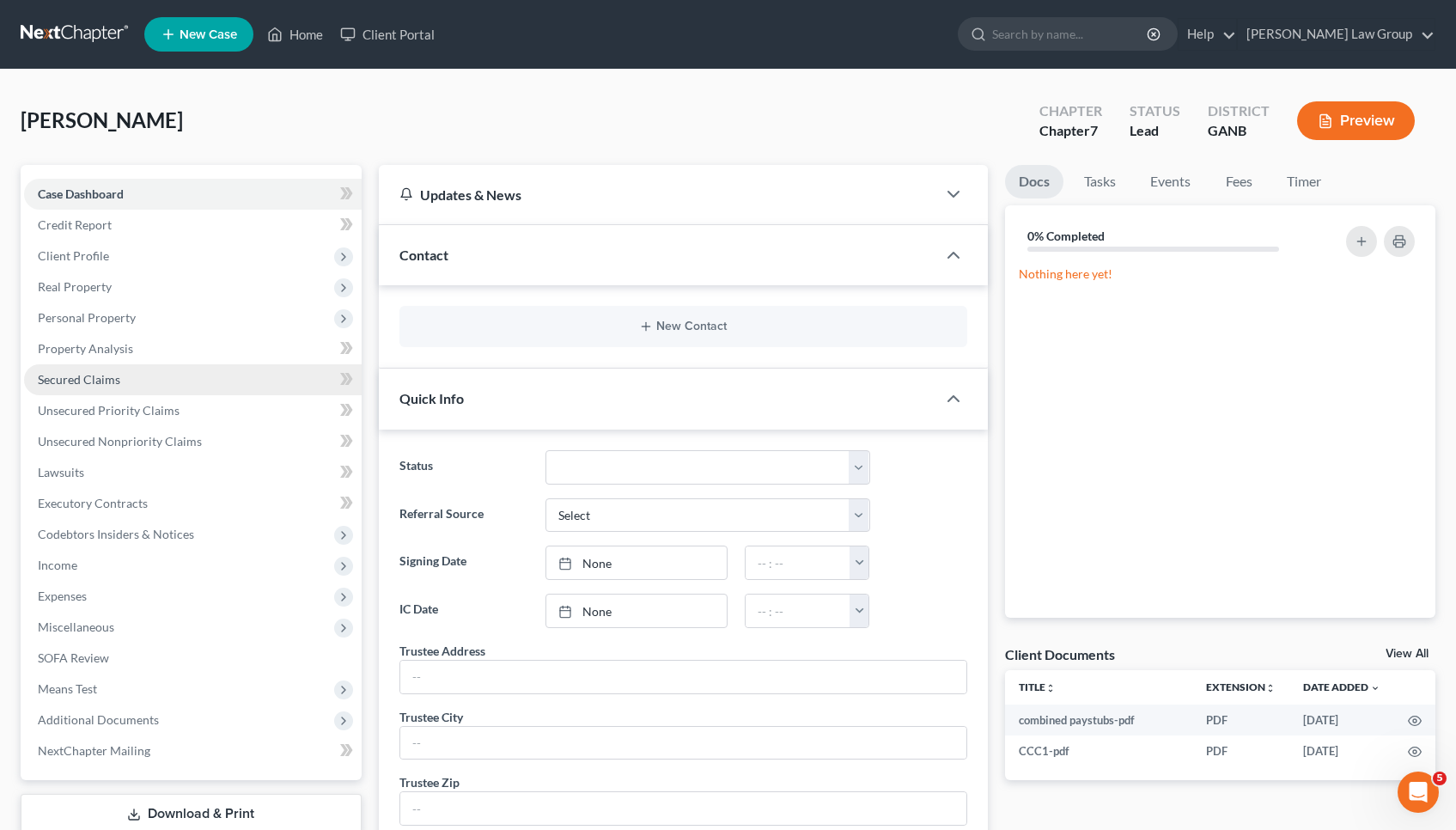
click at [111, 375] on span "Secured Claims" at bounding box center [79, 379] width 83 height 14
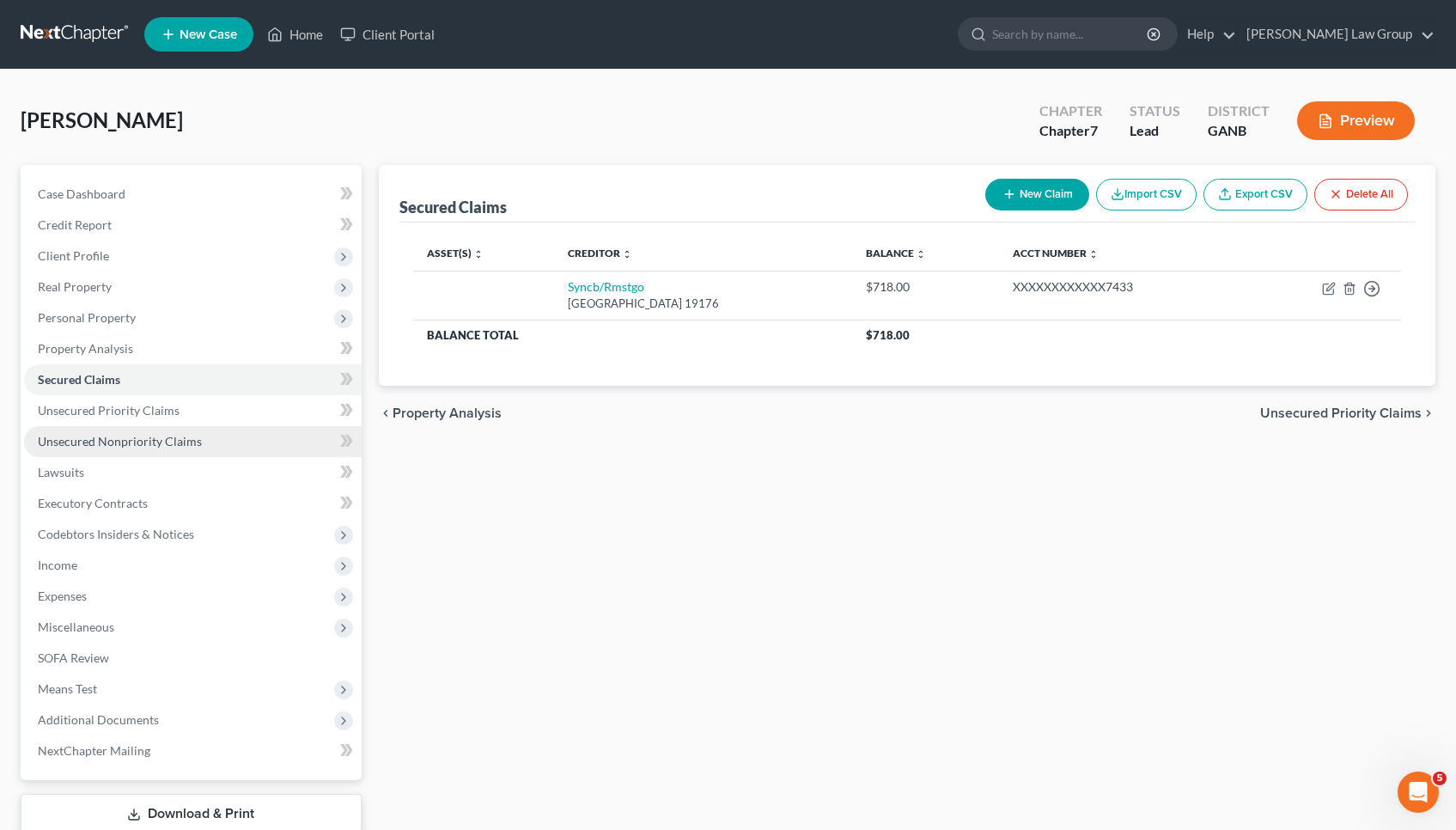
click at [198, 444] on link "Unsecured Nonpriority Claims" at bounding box center [193, 441] width 337 height 31
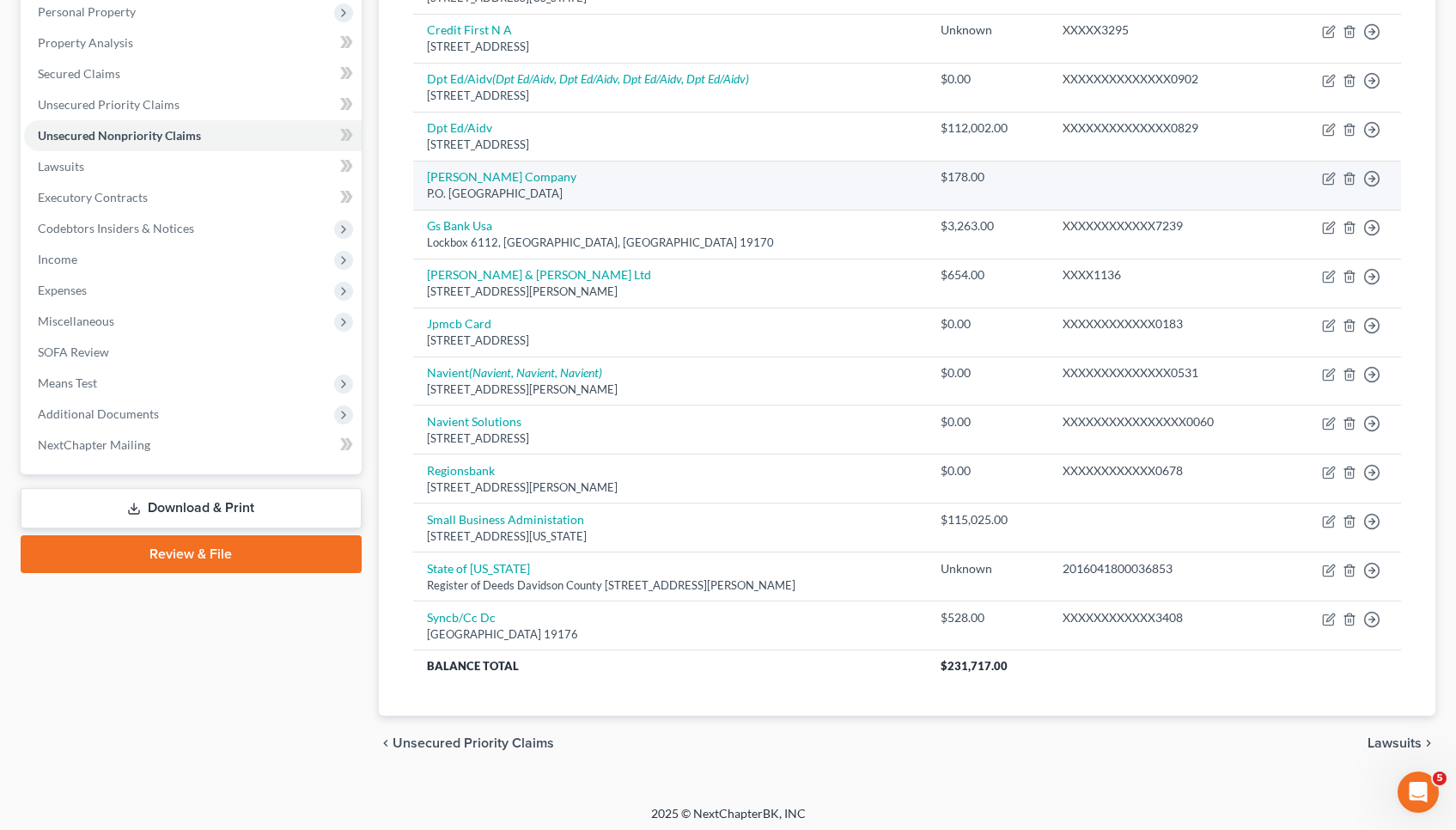
scroll to position [305, 0]
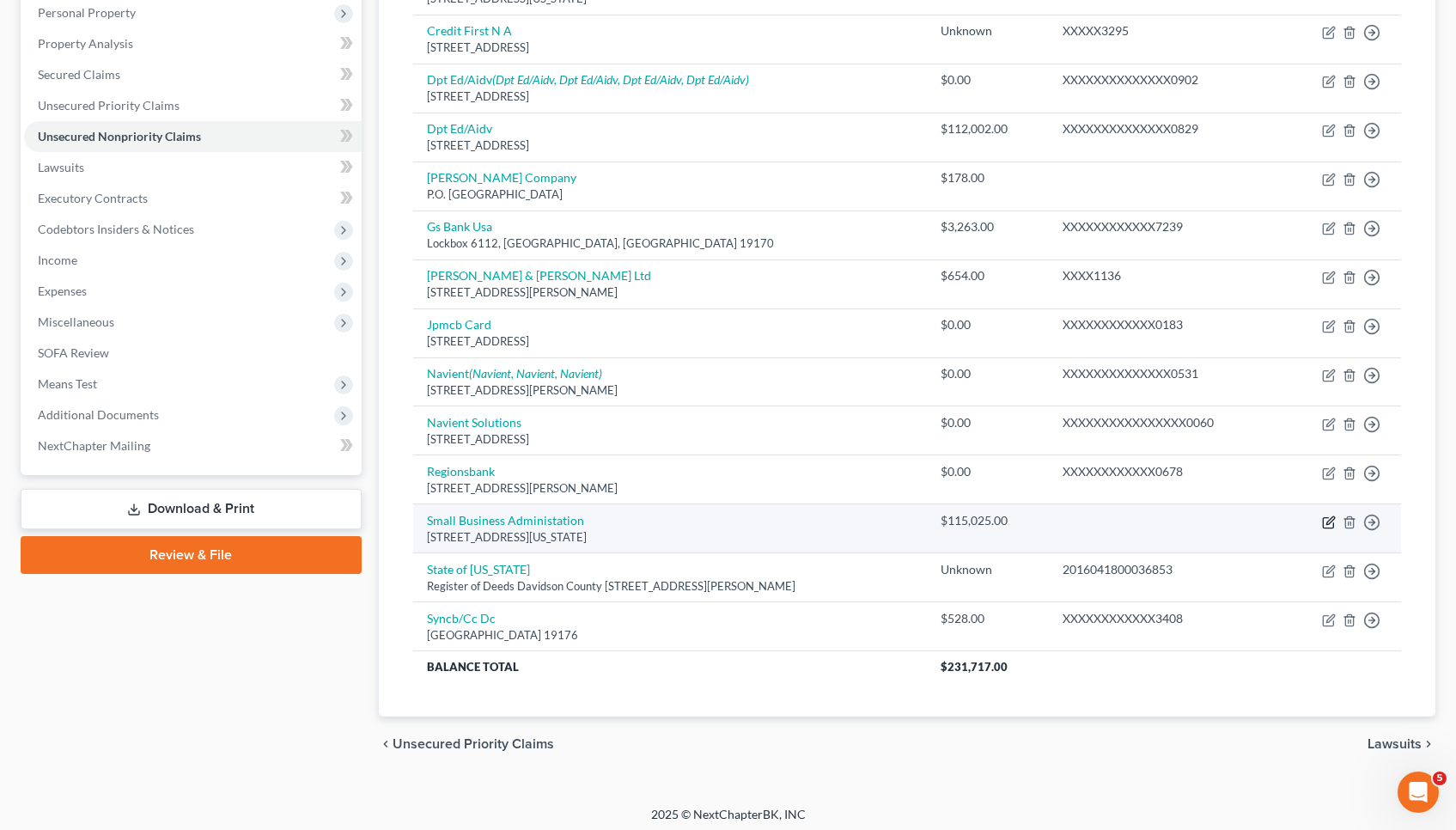
click at [1333, 518] on icon "button" at bounding box center [1328, 522] width 13 height 13
select select "8"
select select "0"
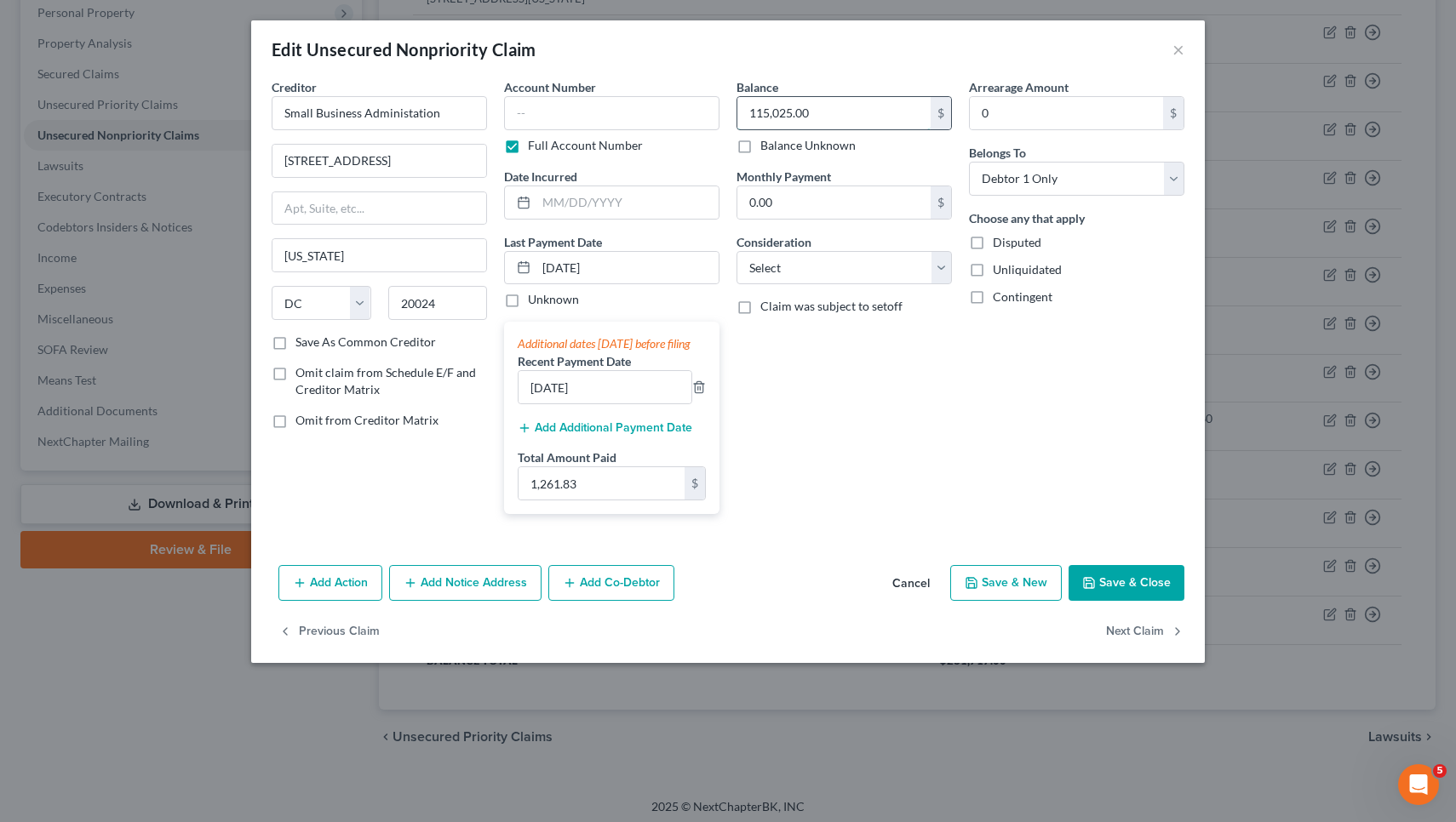
click at [857, 123] on input "115,025.00" at bounding box center [834, 113] width 193 height 33
paste input "29,224.68"
type input "129,224.68"
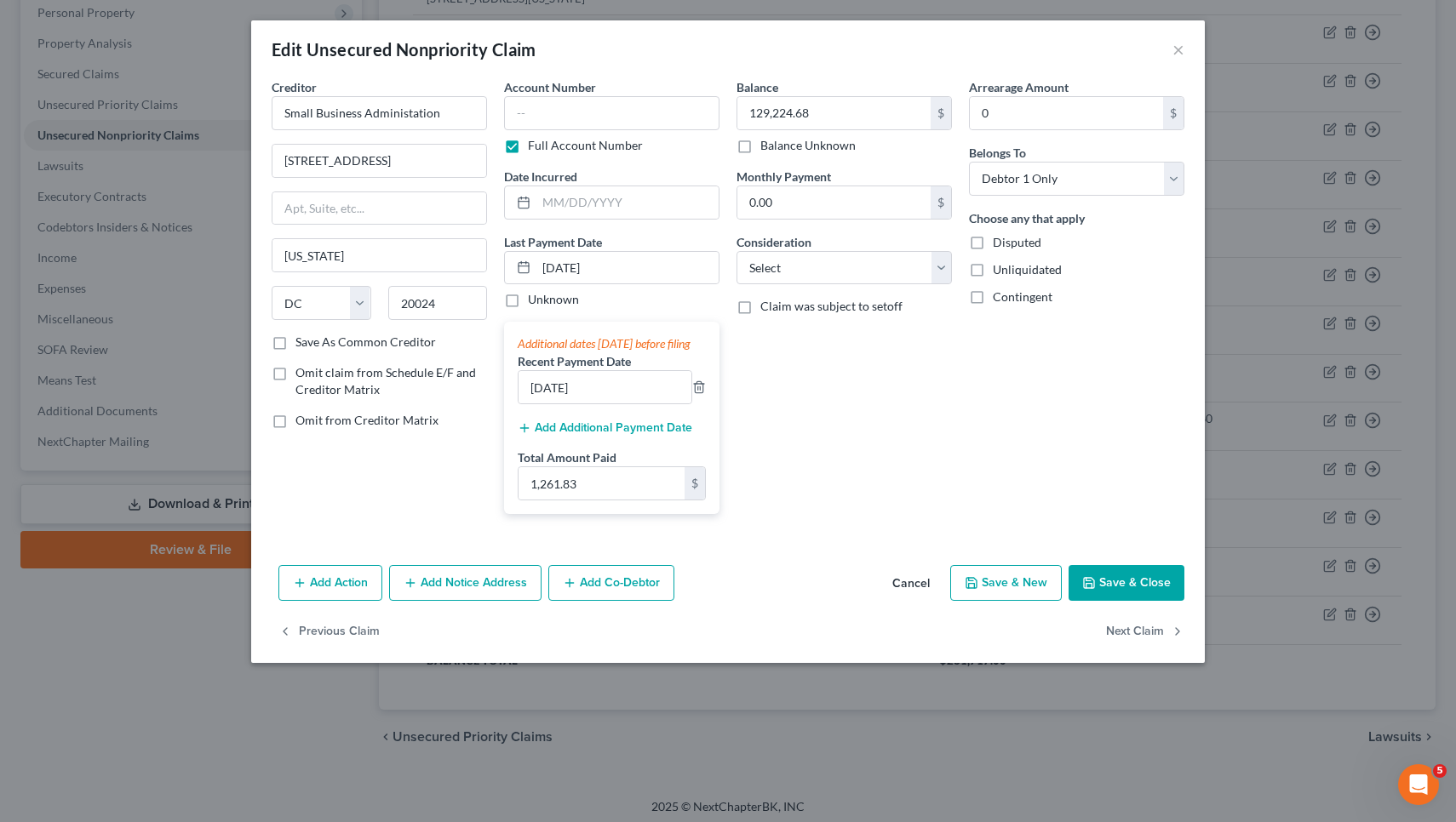
click at [1158, 600] on button "Save & Close" at bounding box center [1126, 583] width 116 height 36
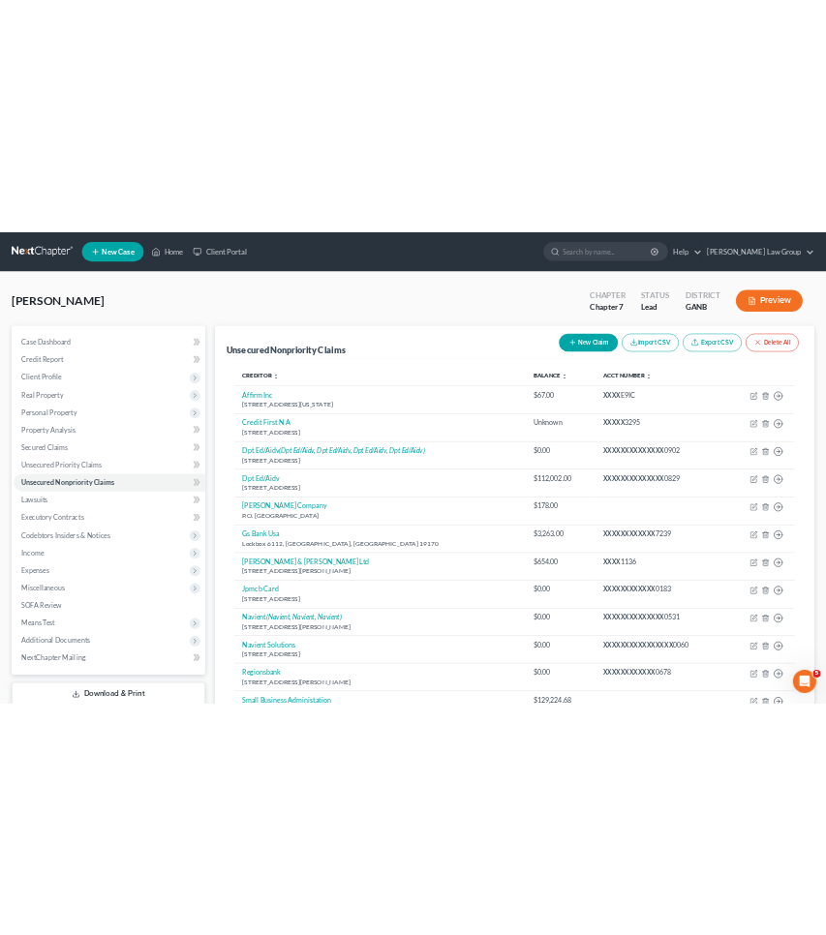
scroll to position [0, 0]
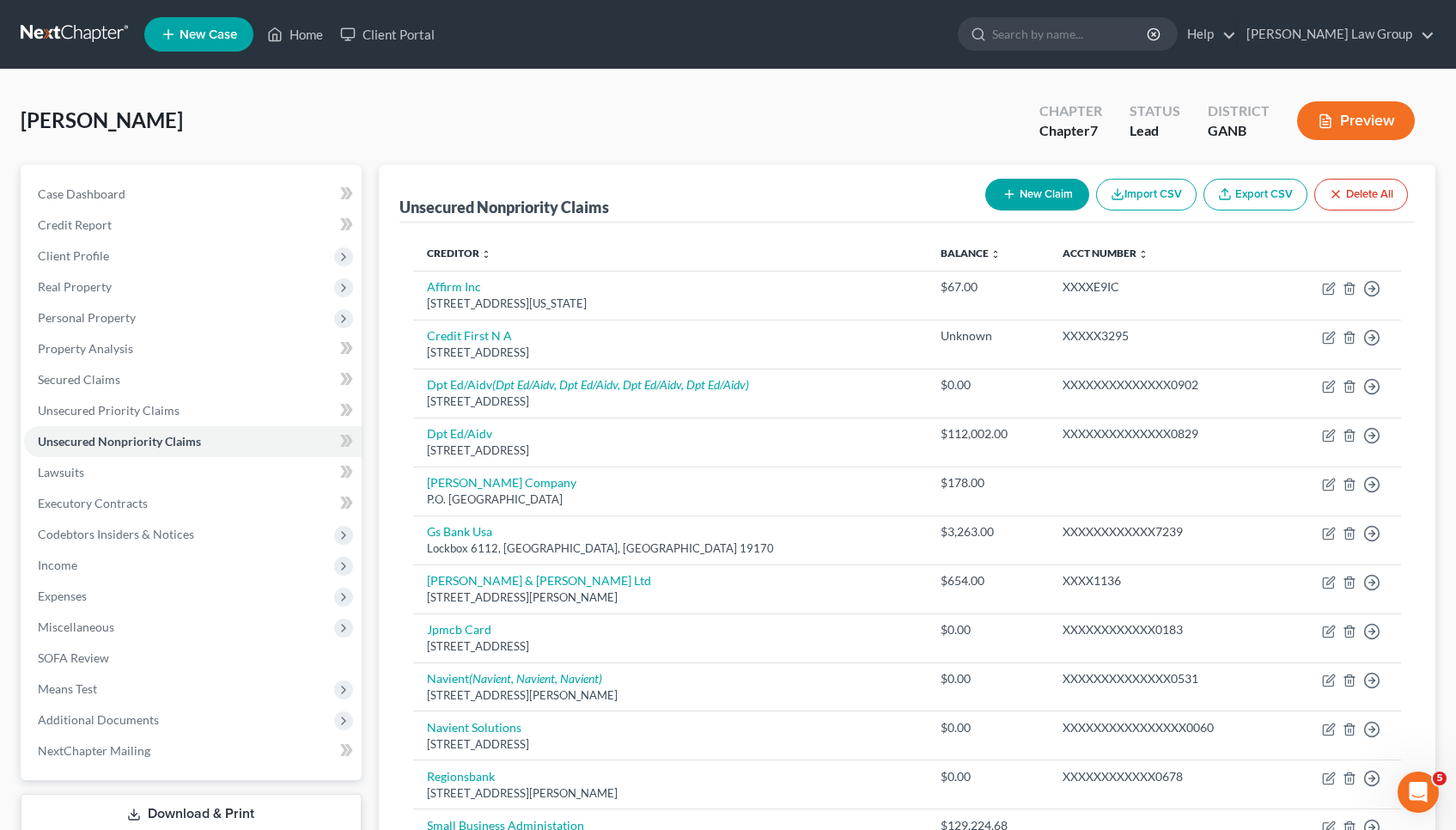
click at [1035, 194] on button "New Claim" at bounding box center [1036, 194] width 104 height 32
select select "0"
